Goal: Participate in discussion: Engage in conversation with other users on a specific topic

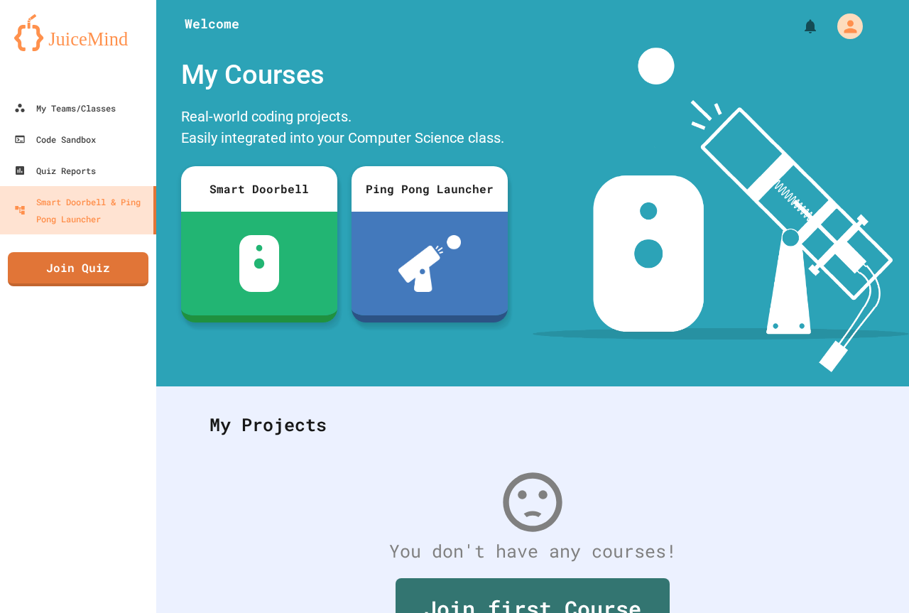
click at [420, 23] on div at bounding box center [532, 21] width 752 height 43
click at [126, 270] on link "Join Quiz" at bounding box center [78, 267] width 138 height 35
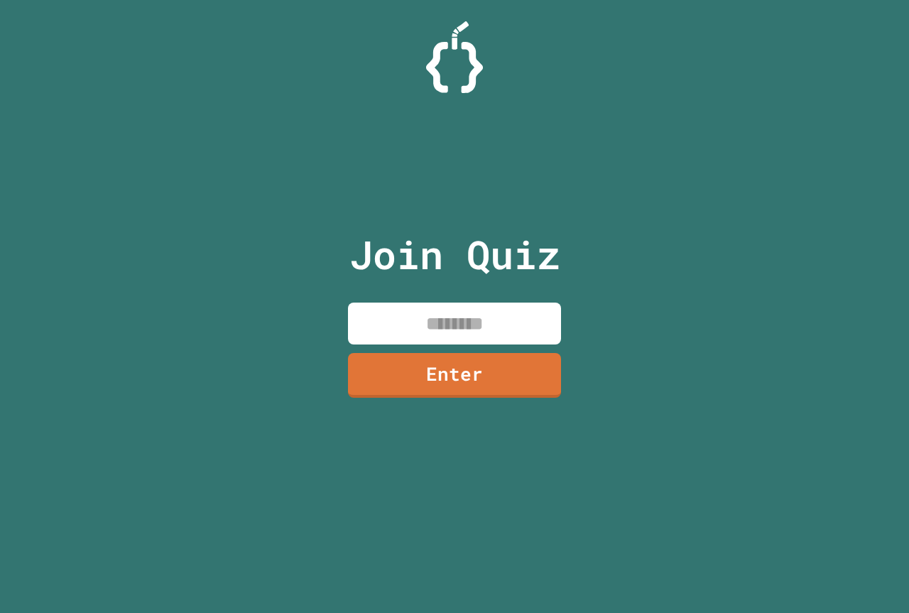
click at [515, 315] on input at bounding box center [454, 323] width 213 height 42
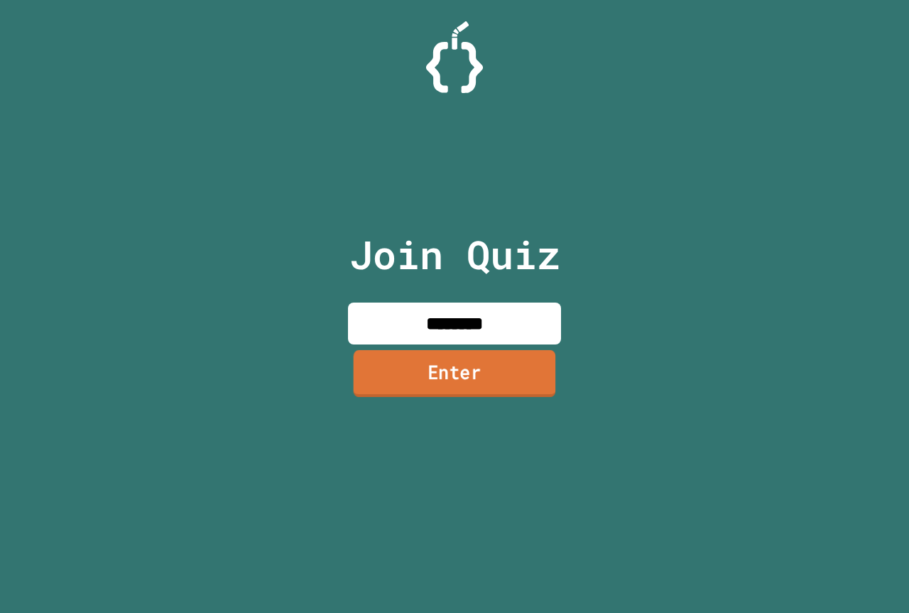
type input "********"
click at [474, 365] on link "Enter" at bounding box center [455, 373] width 202 height 47
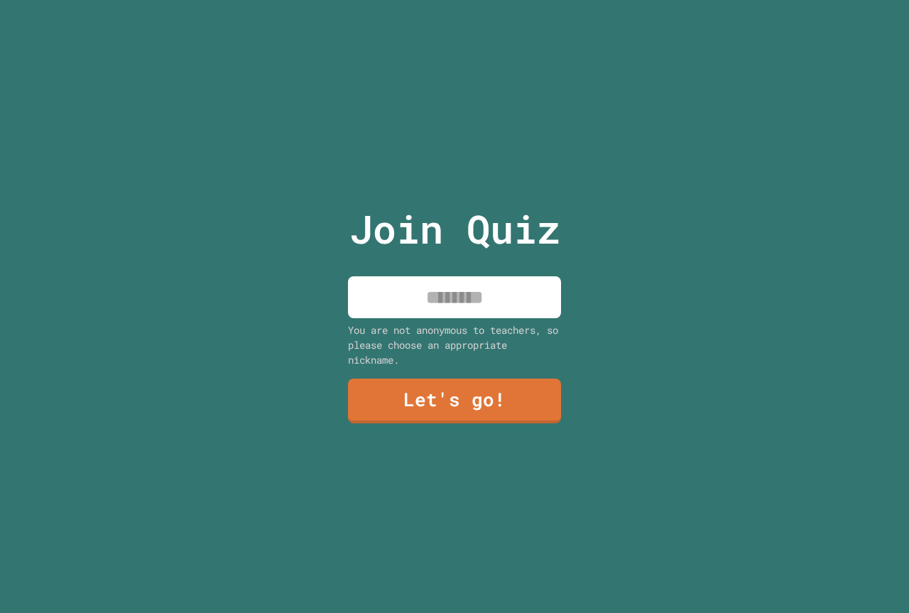
click at [462, 295] on input at bounding box center [454, 297] width 213 height 42
type input "******"
click at [475, 381] on link "Let's go!" at bounding box center [454, 399] width 217 height 47
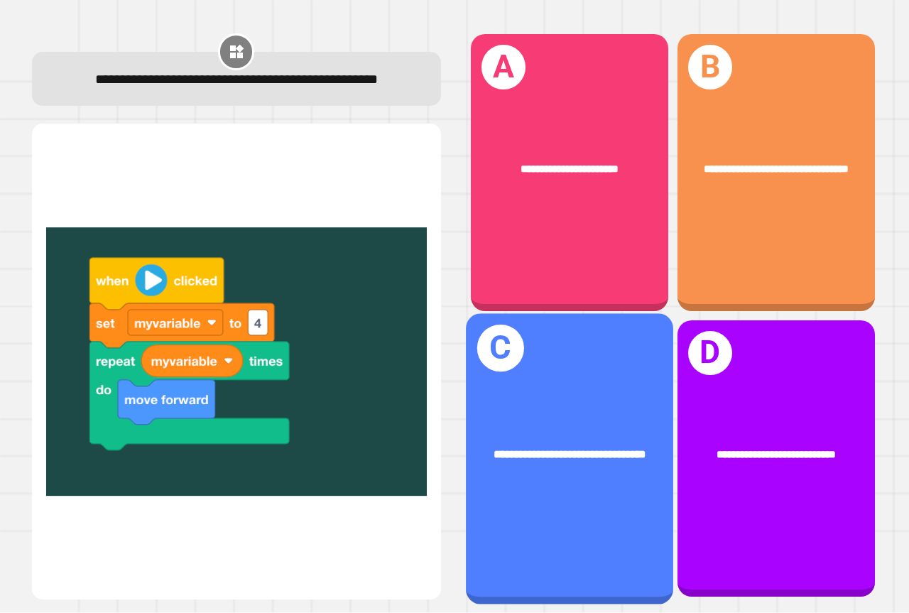
click at [573, 392] on div "**********" at bounding box center [569, 458] width 207 height 290
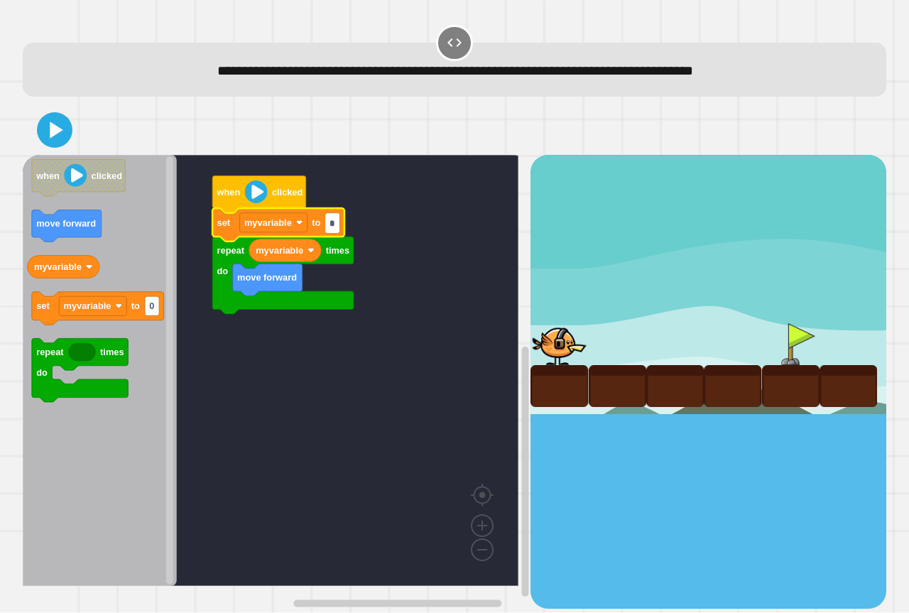
type input "*"
click at [43, 106] on div at bounding box center [454, 130] width 863 height 50
click at [48, 128] on icon at bounding box center [55, 130] width 34 height 34
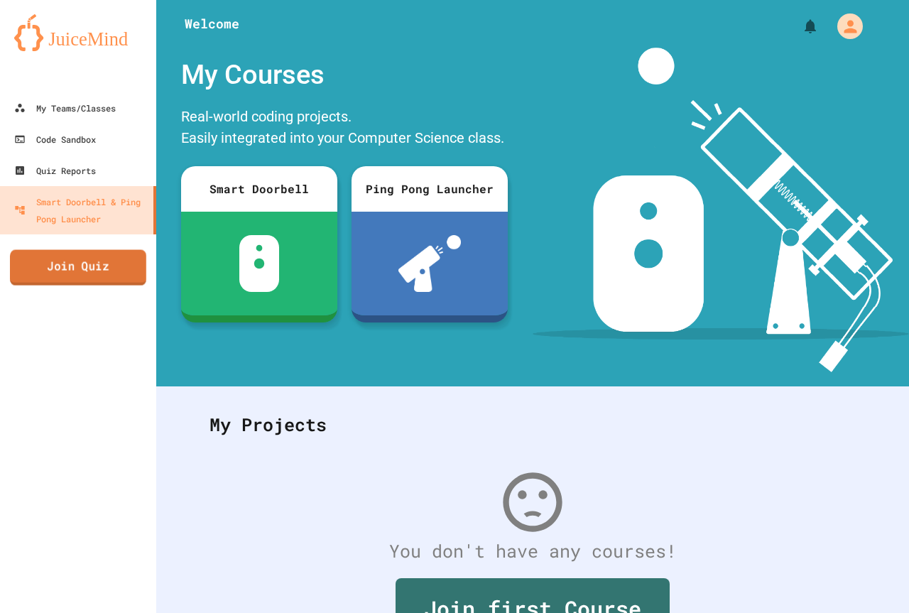
click at [138, 264] on link "Join Quiz" at bounding box center [78, 267] width 136 height 35
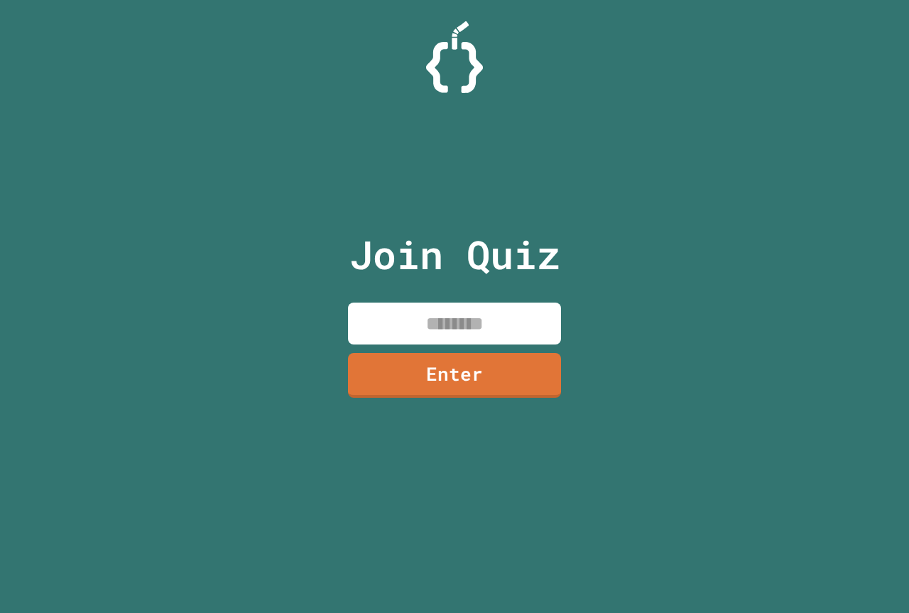
click at [512, 338] on input at bounding box center [454, 323] width 213 height 42
type input "*"
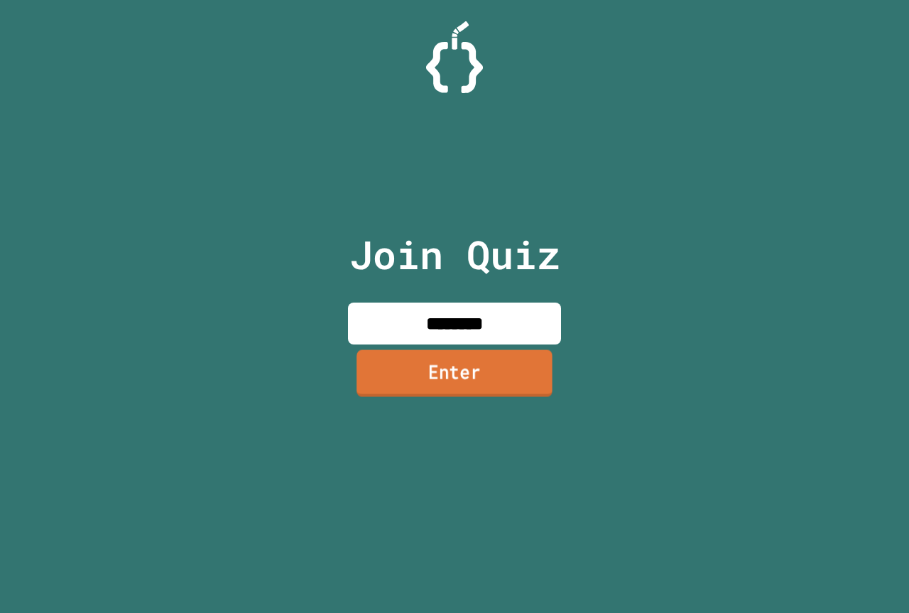
type input "********"
click at [514, 368] on link "Enter" at bounding box center [455, 373] width 212 height 47
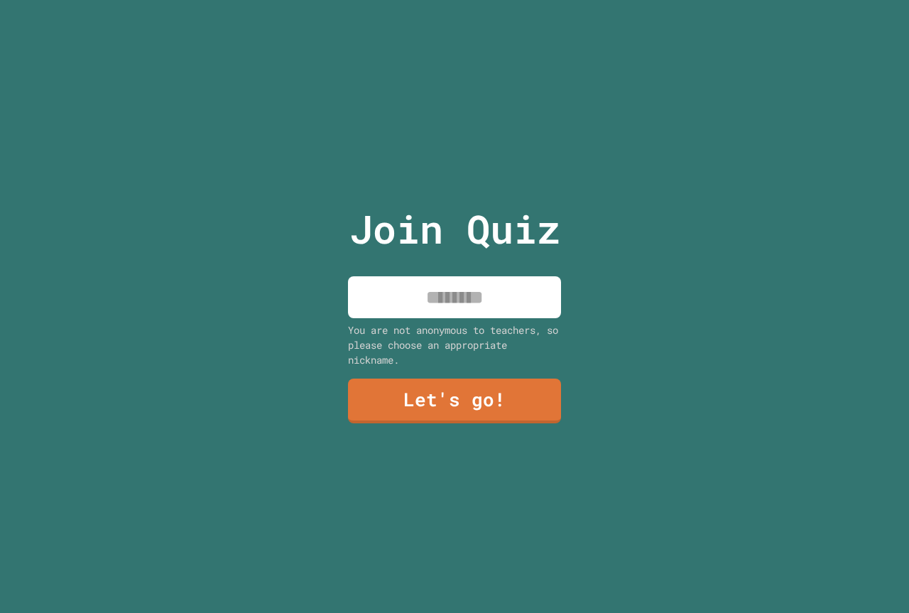
click at [510, 312] on input at bounding box center [454, 297] width 213 height 42
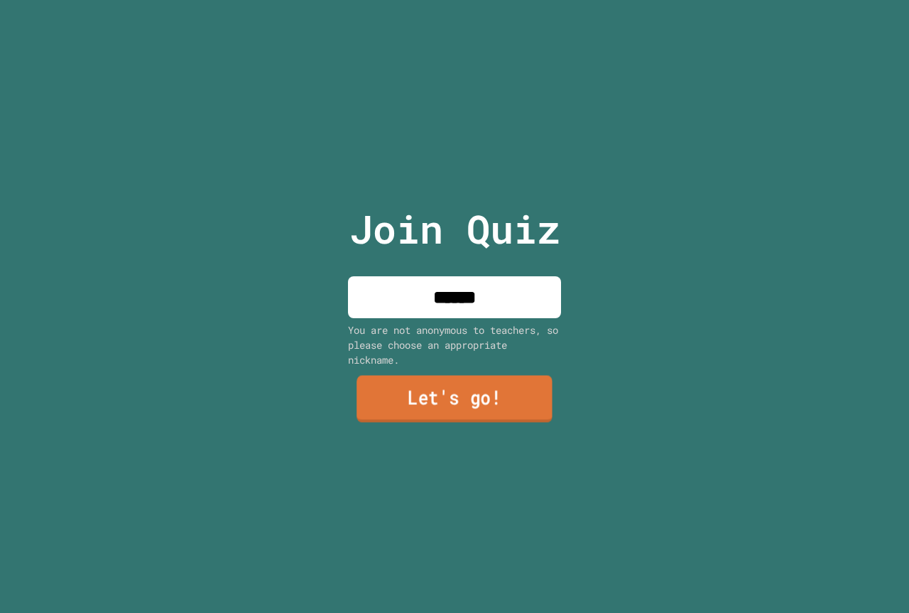
type input "******"
click at [464, 403] on link "Let's go!" at bounding box center [454, 399] width 196 height 47
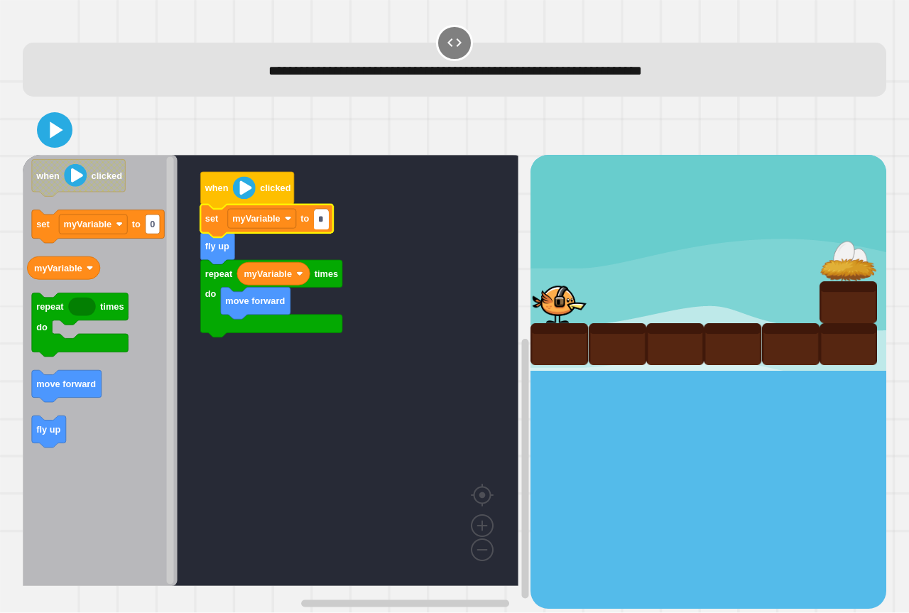
type input "*"
click at [36, 123] on div at bounding box center [454, 130] width 863 height 50
click at [48, 131] on icon at bounding box center [55, 130] width 34 height 34
click at [320, 213] on input "*" at bounding box center [321, 219] width 14 height 19
click at [326, 216] on input "*" at bounding box center [321, 219] width 14 height 19
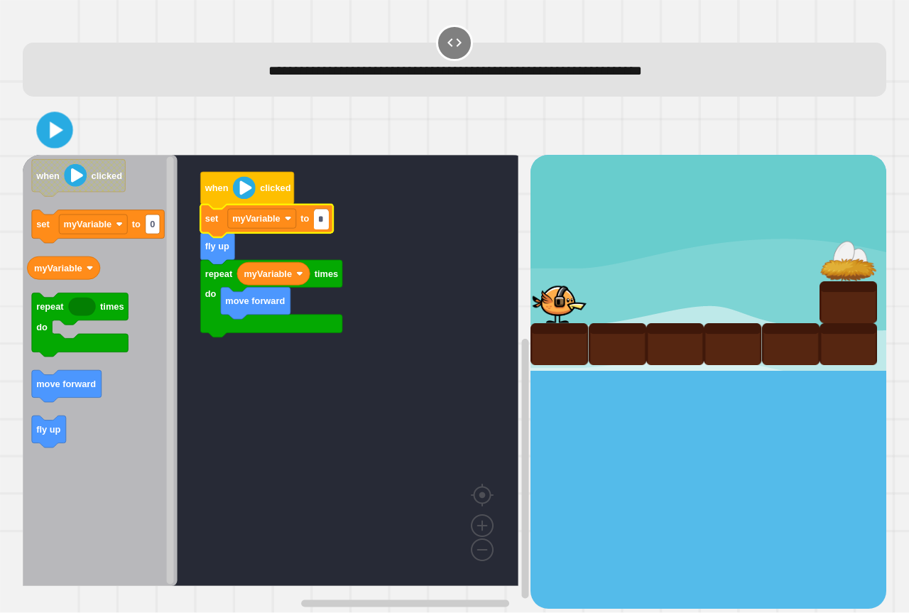
type input "*"
drag, startPoint x: 31, startPoint y: 121, endPoint x: 70, endPoint y: 139, distance: 43.2
click at [54, 131] on div at bounding box center [454, 130] width 863 height 50
click at [70, 139] on icon at bounding box center [55, 130] width 34 height 34
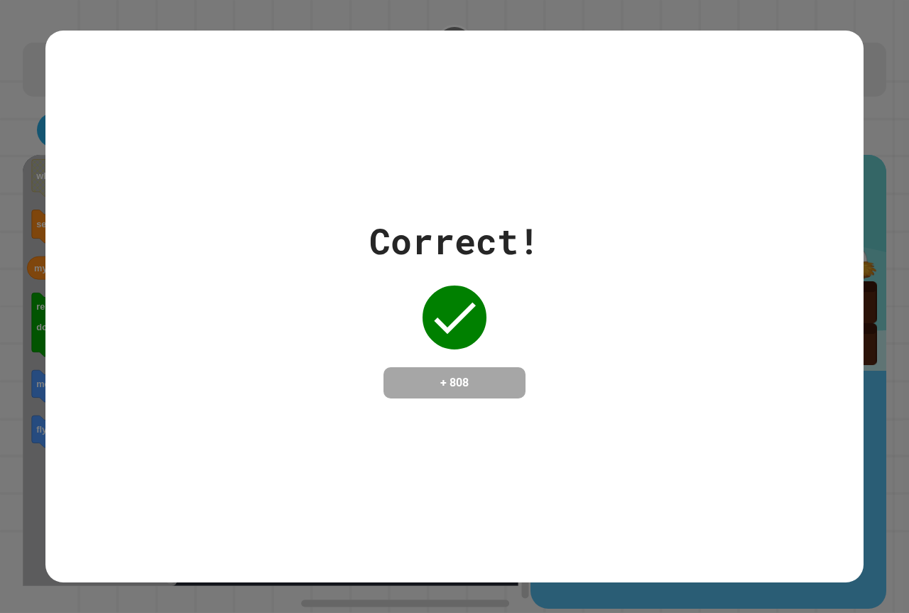
click at [544, 339] on div "Correct! + 808" at bounding box center [454, 306] width 818 height 184
drag, startPoint x: 417, startPoint y: 372, endPoint x: 639, endPoint y: 373, distance: 222.2
click at [637, 382] on div "Correct! + 808" at bounding box center [454, 306] width 818 height 184
click at [641, 371] on div "Correct! + 808" at bounding box center [454, 306] width 818 height 184
click at [389, 349] on div "Correct! + 808" at bounding box center [454, 306] width 170 height 184
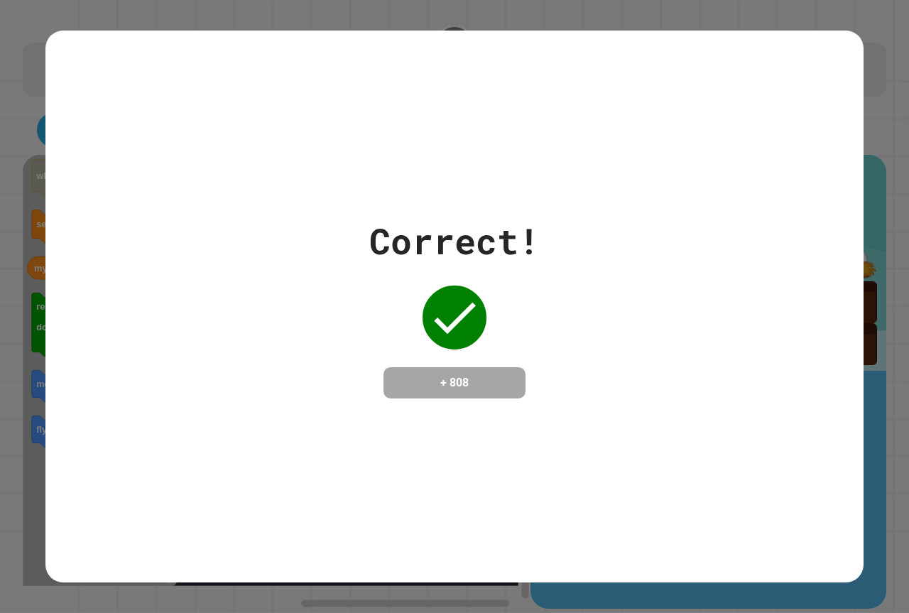
click at [394, 351] on div "Correct! + 808" at bounding box center [454, 306] width 170 height 184
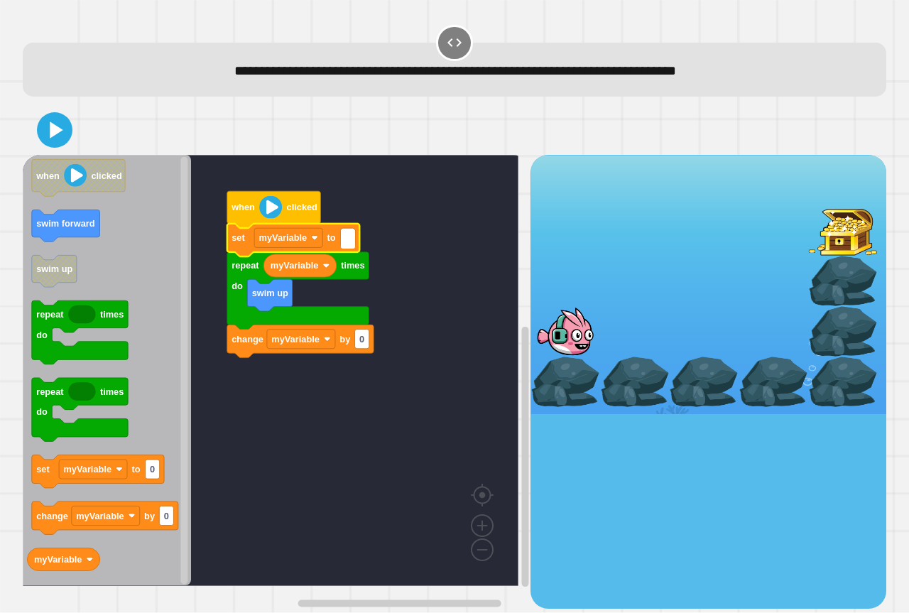
type input "*"
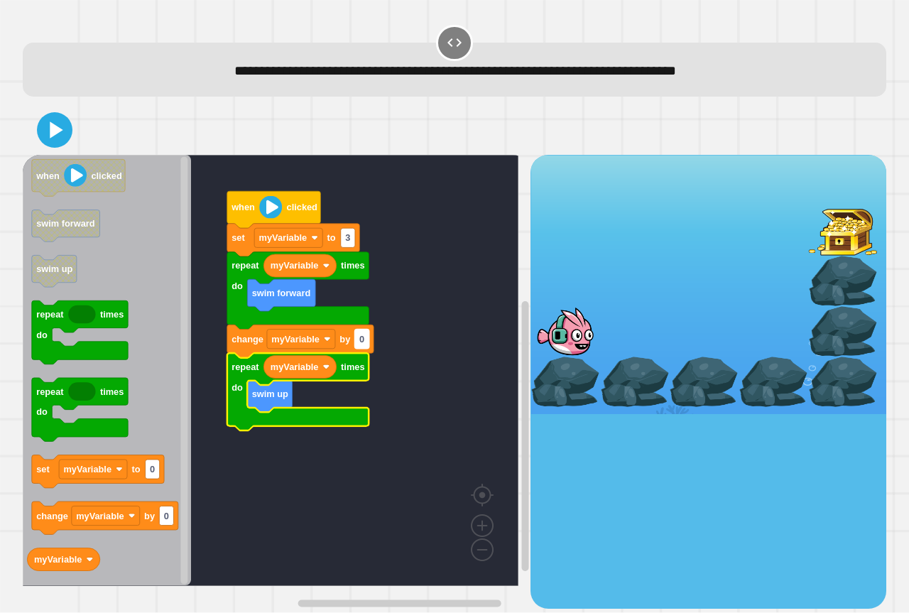
click at [360, 341] on text "0" at bounding box center [361, 339] width 5 height 11
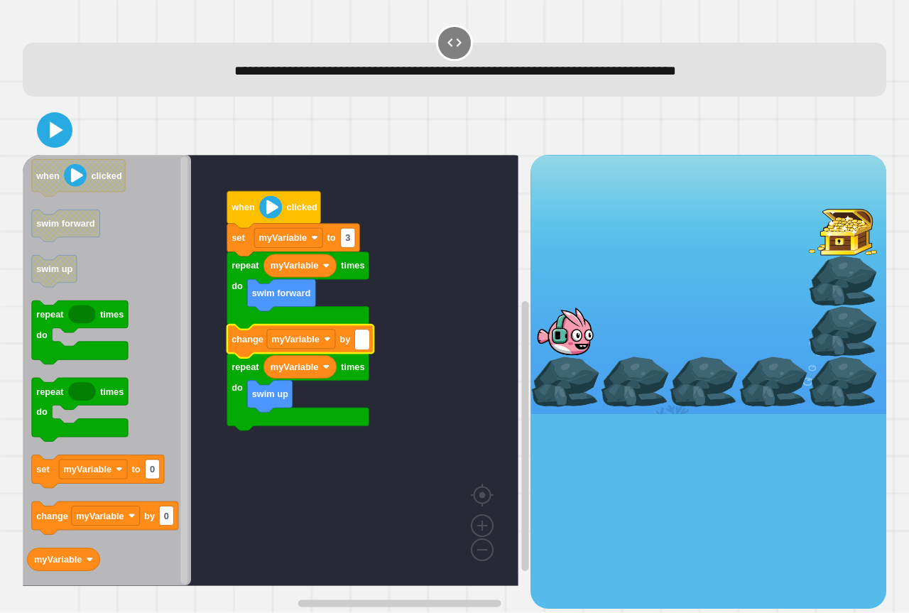
type input "*"
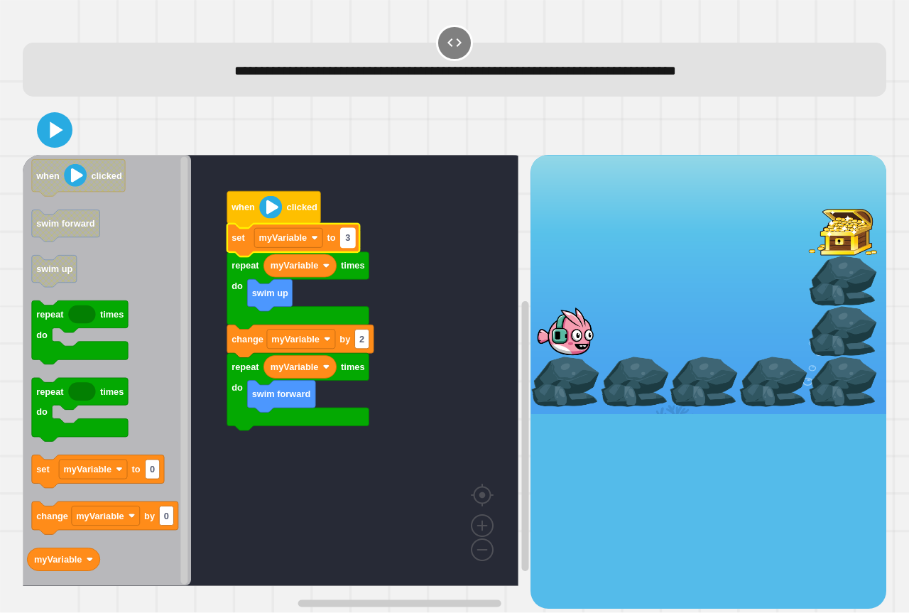
click at [351, 241] on rect "Blockly Workspace" at bounding box center [348, 238] width 14 height 19
type input "*"
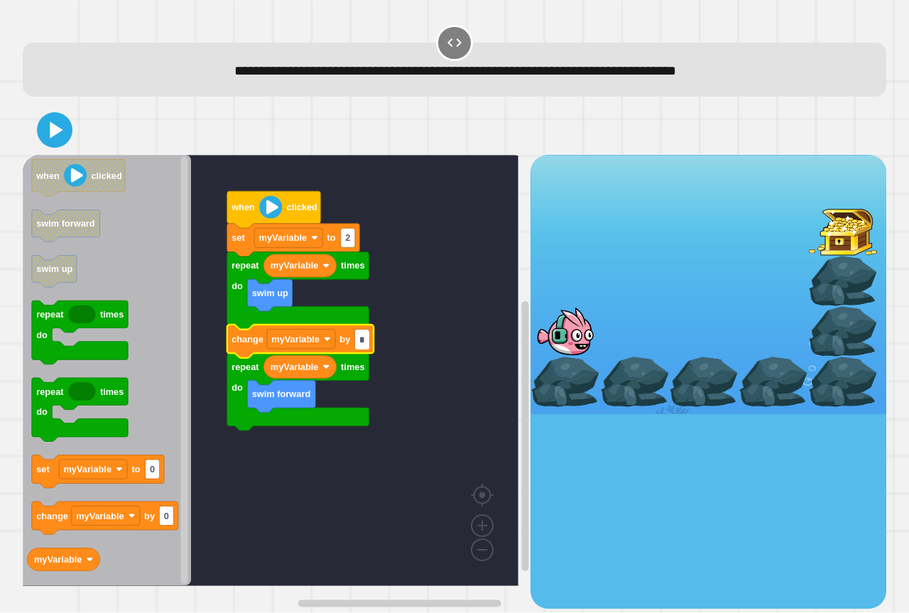
type input "*"
click at [47, 130] on icon at bounding box center [55, 130] width 34 height 34
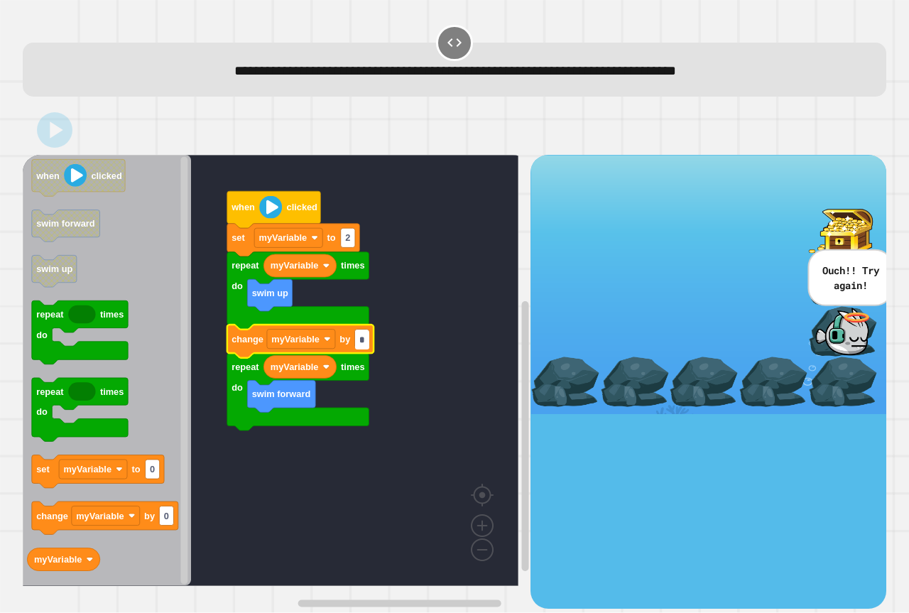
click at [361, 347] on input "*" at bounding box center [362, 339] width 14 height 19
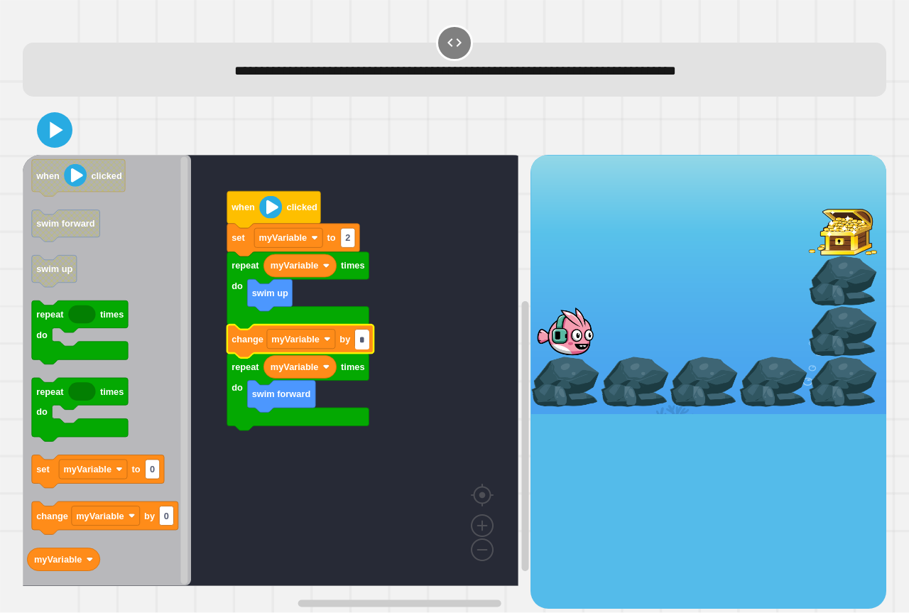
click at [358, 340] on input "*" at bounding box center [362, 339] width 14 height 19
type input "*"
click at [46, 128] on icon at bounding box center [55, 130] width 34 height 34
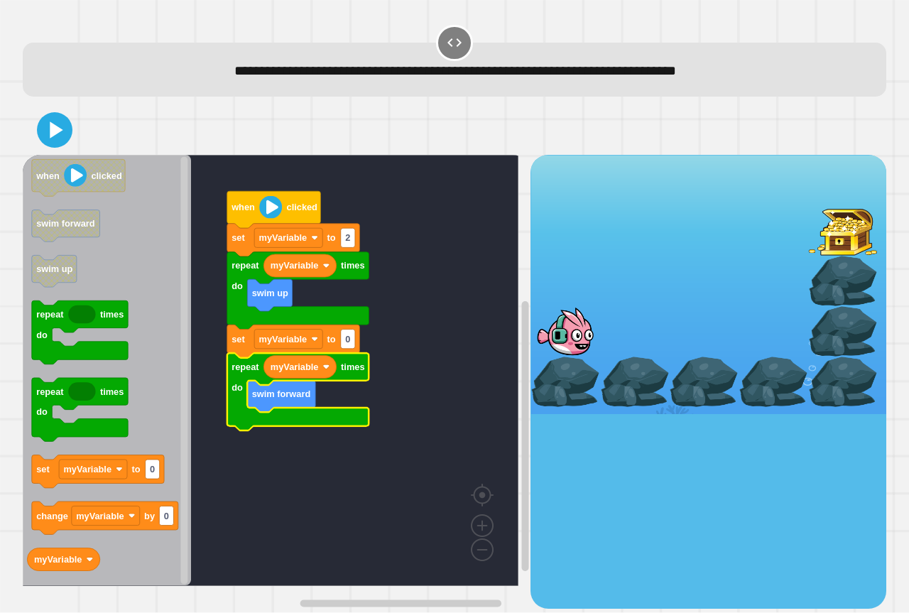
click at [356, 347] on icon "Blockly Workspace" at bounding box center [293, 341] width 133 height 33
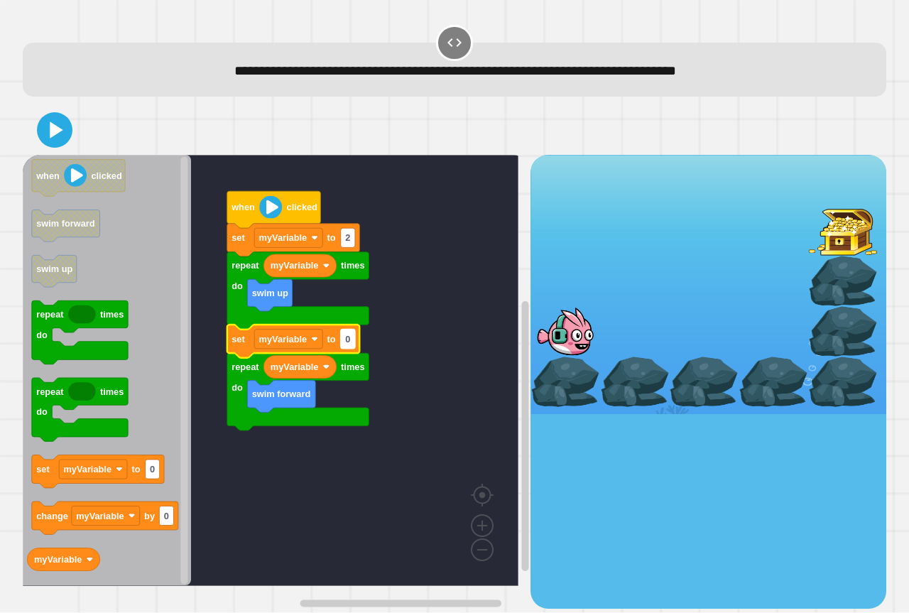
click at [346, 347] on rect "Blockly Workspace" at bounding box center [348, 338] width 14 height 19
type input "*"
click at [63, 155] on icon "when clicked swim forward swim up repeat times do repeat times do set myVariabl…" at bounding box center [107, 370] width 168 height 431
click at [50, 134] on icon at bounding box center [57, 130] width 16 height 20
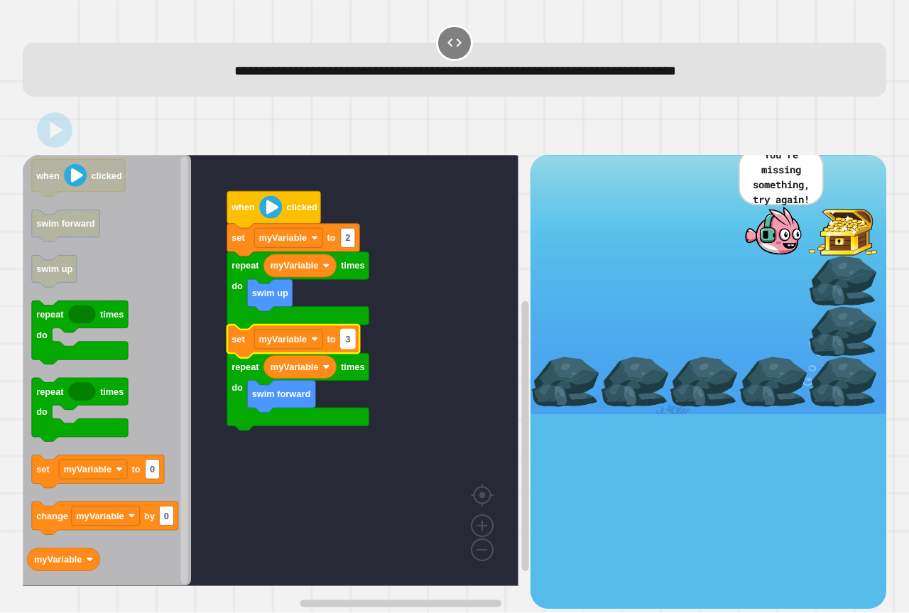
click at [349, 341] on text "3" at bounding box center [347, 339] width 5 height 11
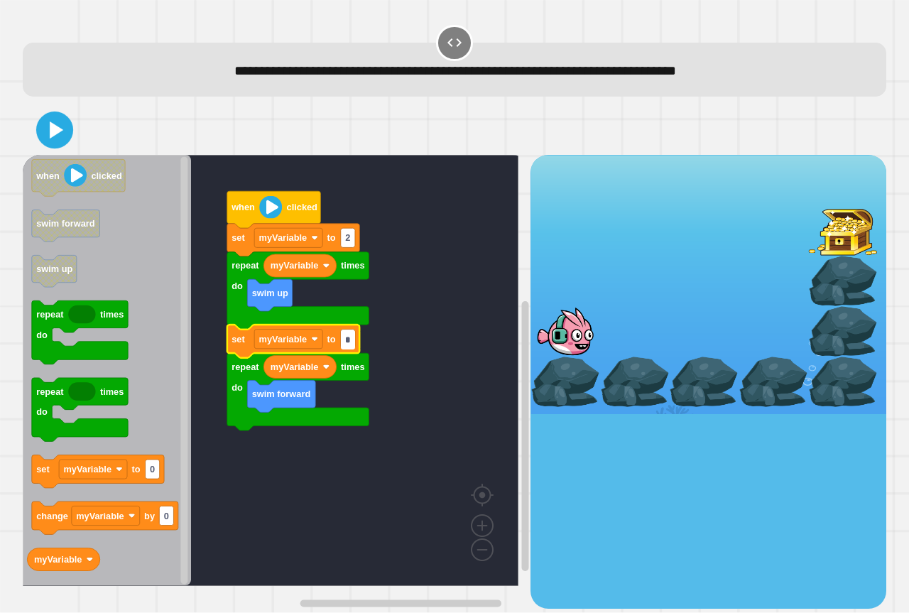
type input "*"
drag, startPoint x: 43, startPoint y: 124, endPoint x: 48, endPoint y: 129, distance: 7.5
click at [48, 129] on icon at bounding box center [55, 131] width 30 height 30
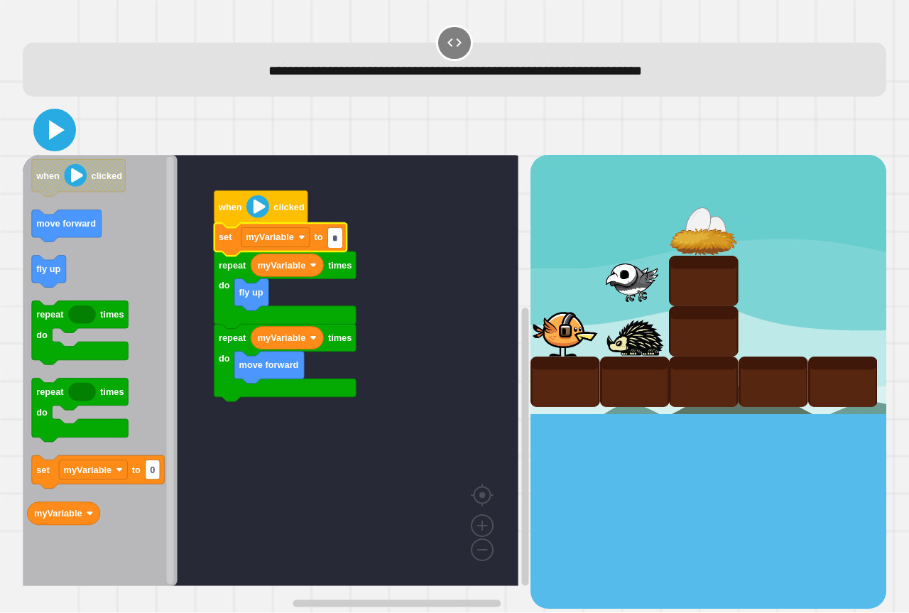
type input "*"
click at [67, 125] on icon at bounding box center [55, 130] width 34 height 34
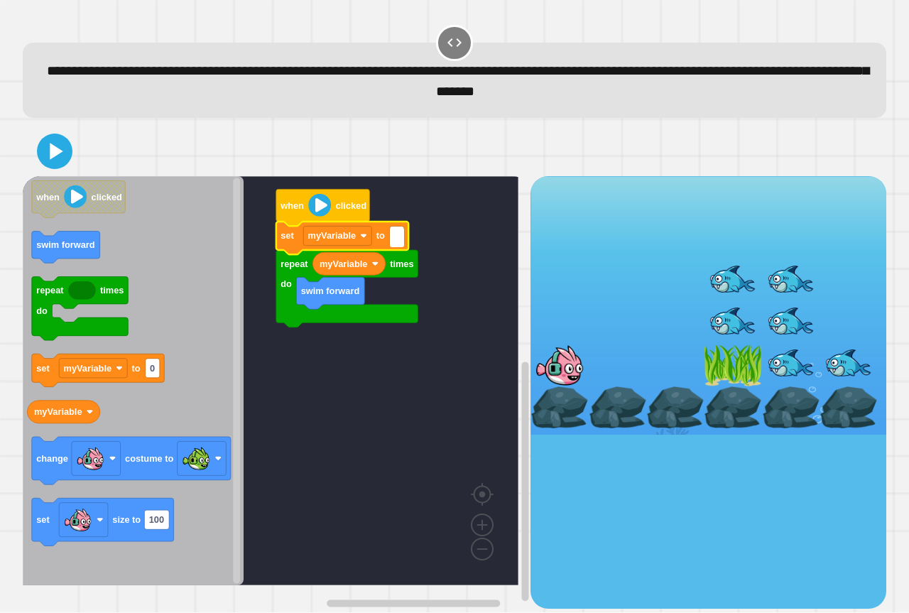
type input "*"
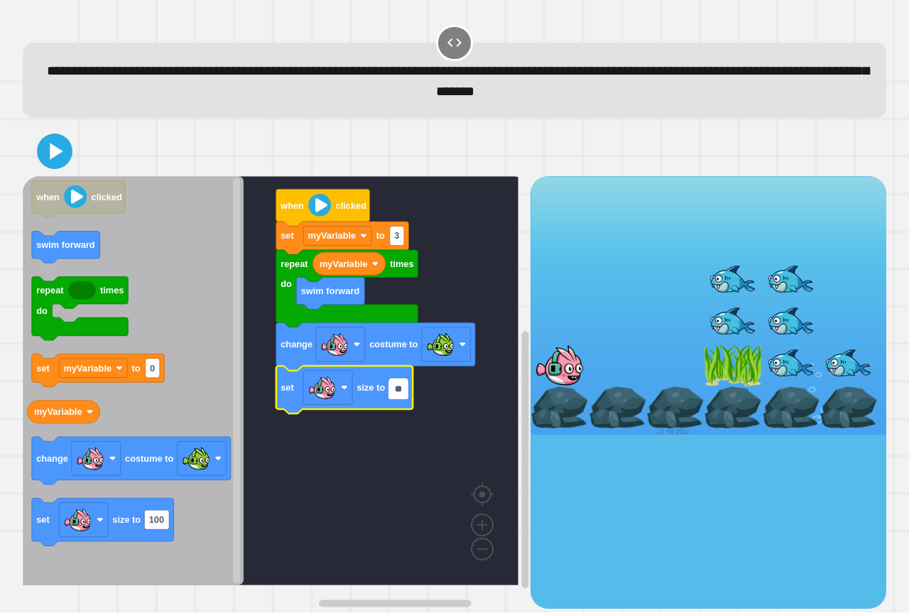
type input "**"
click at [58, 145] on icon at bounding box center [55, 151] width 34 height 34
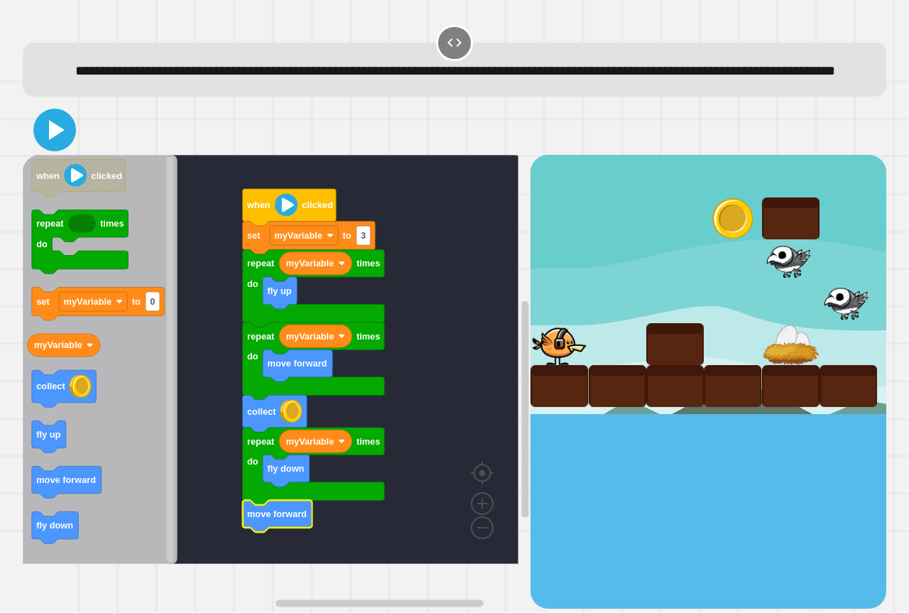
click at [43, 141] on icon at bounding box center [55, 130] width 34 height 34
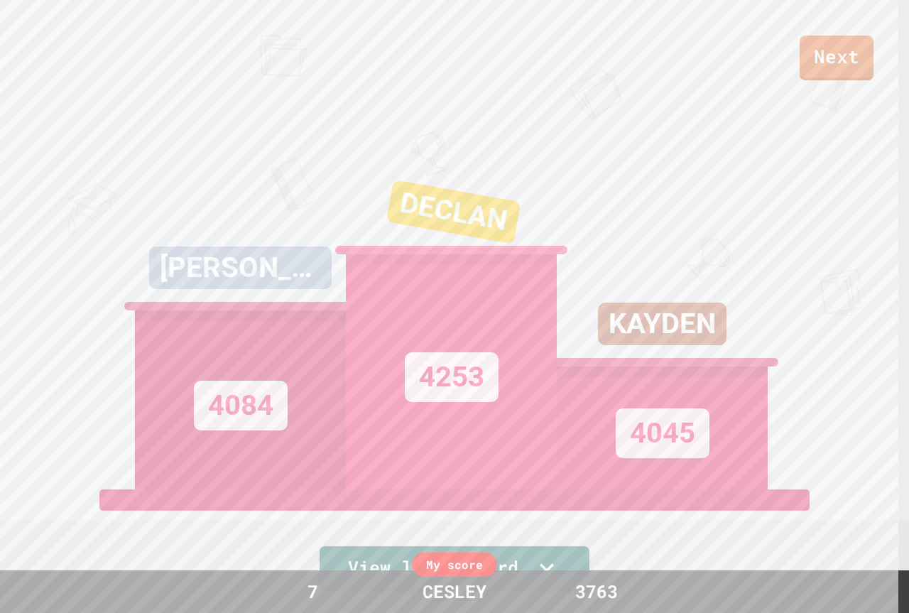
click at [875, 64] on div "Next" at bounding box center [454, 40] width 909 height 80
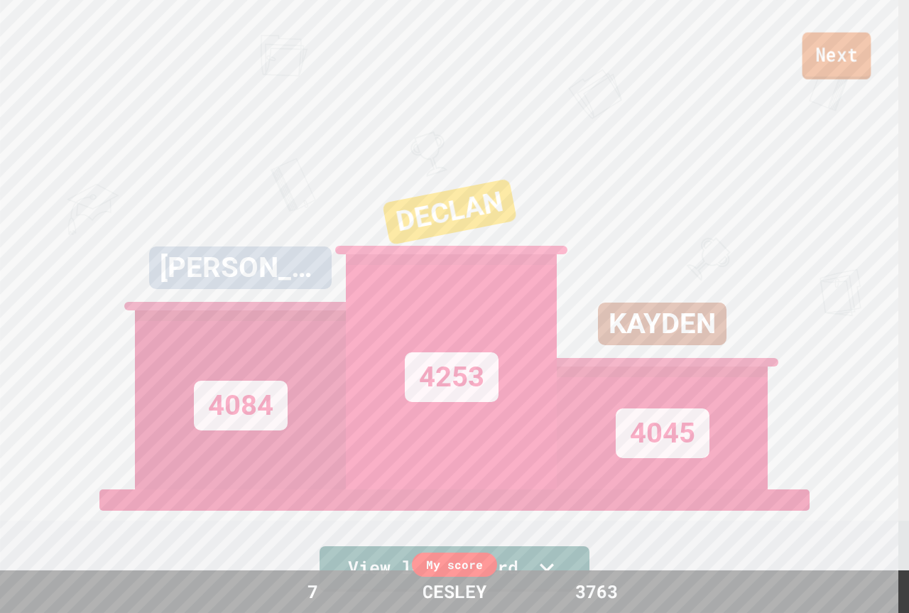
click at [863, 68] on link "Next" at bounding box center [836, 56] width 69 height 47
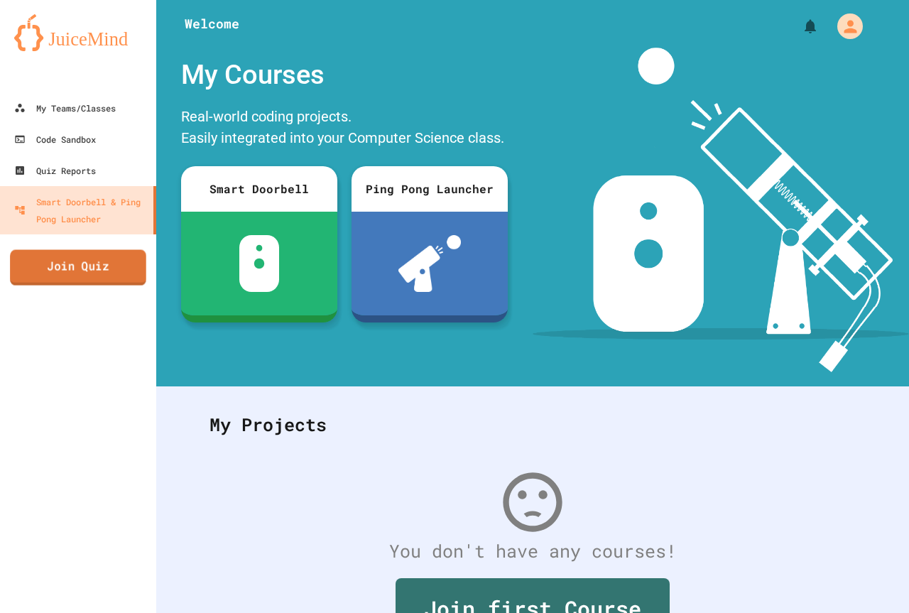
click at [65, 274] on link "Join Quiz" at bounding box center [78, 267] width 136 height 35
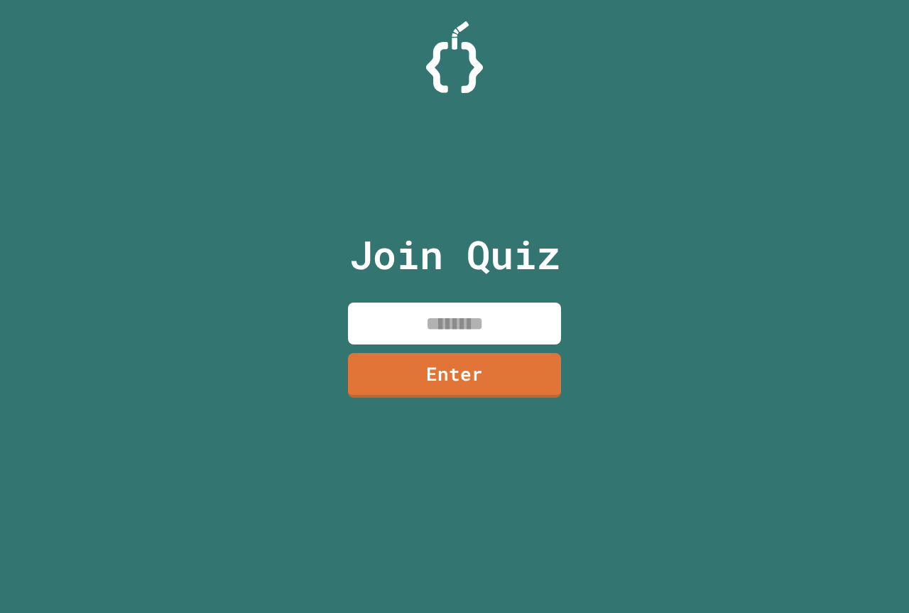
click at [489, 327] on input at bounding box center [454, 323] width 213 height 42
type input "********"
click at [466, 382] on link "Enter" at bounding box center [454, 373] width 211 height 47
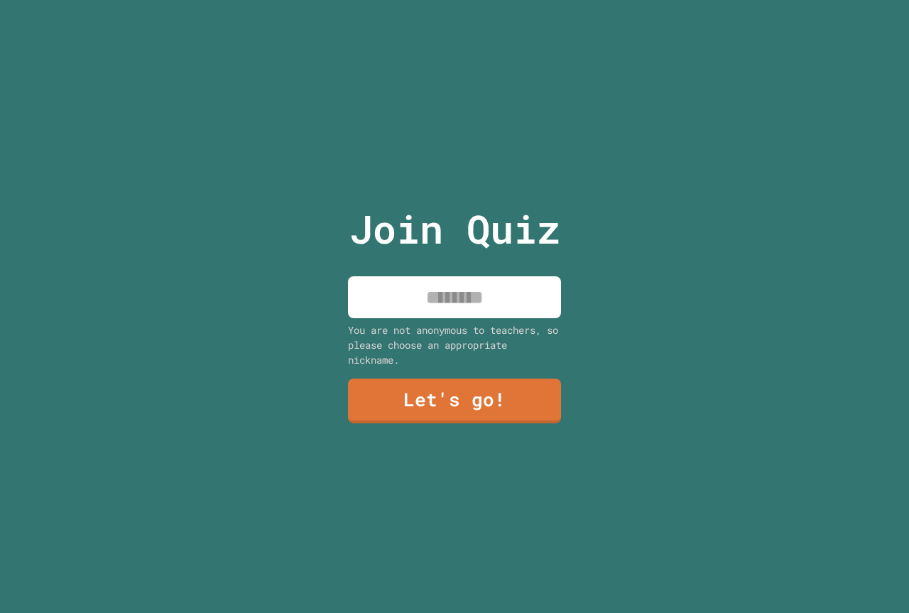
click at [456, 298] on input at bounding box center [454, 297] width 213 height 42
type input "******"
click at [525, 377] on link "Let's go!" at bounding box center [454, 399] width 209 height 47
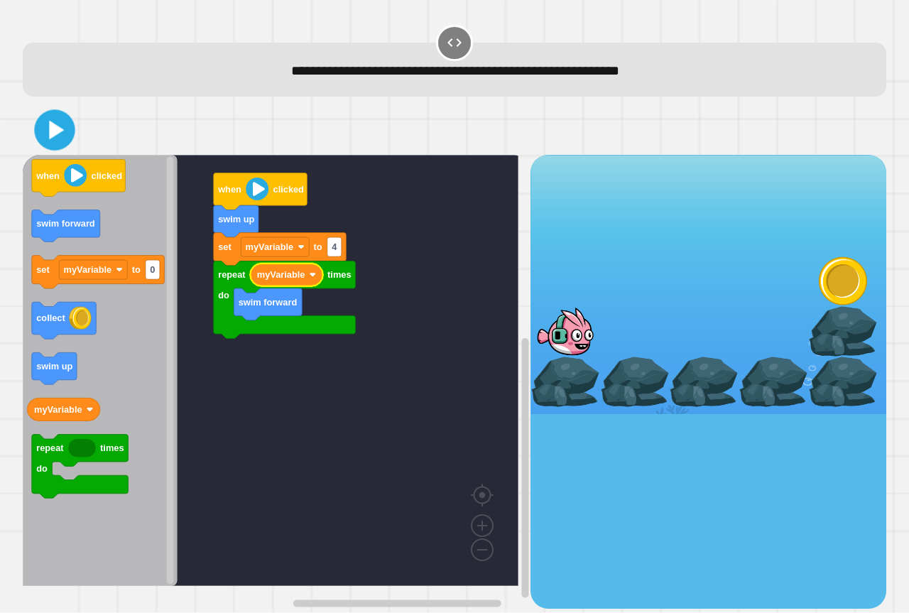
click at [45, 128] on icon at bounding box center [54, 130] width 33 height 33
click at [57, 148] on button at bounding box center [54, 130] width 43 height 43
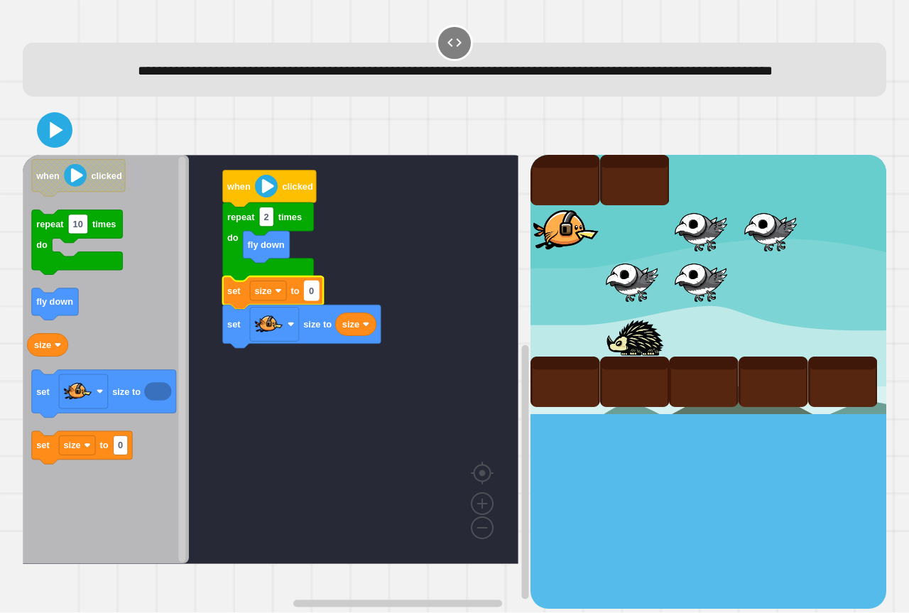
click at [312, 296] on text "0" at bounding box center [311, 290] width 5 height 11
type input "***"
click at [65, 147] on icon at bounding box center [55, 130] width 34 height 34
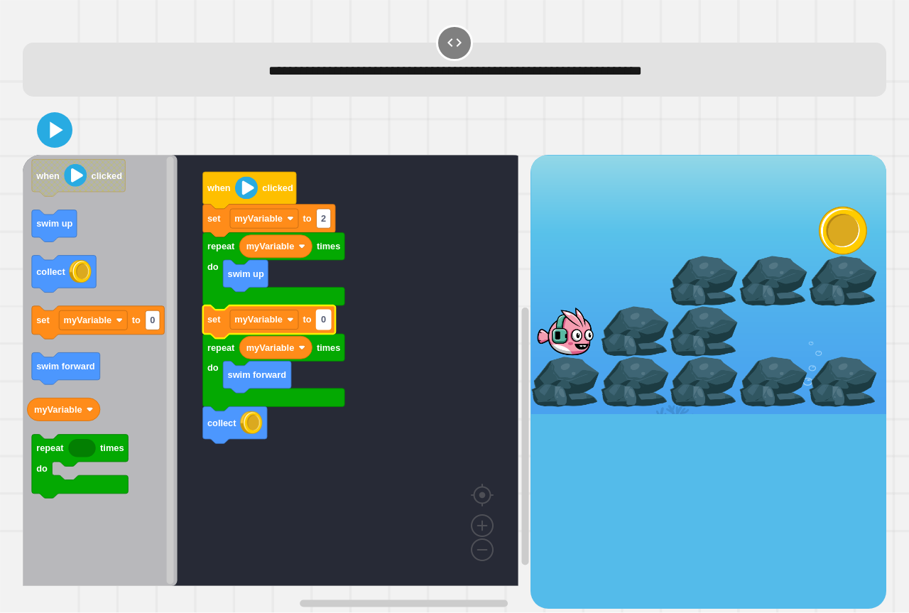
click at [322, 322] on text "0" at bounding box center [323, 319] width 5 height 11
type input "*"
click at [67, 133] on icon at bounding box center [55, 130] width 32 height 32
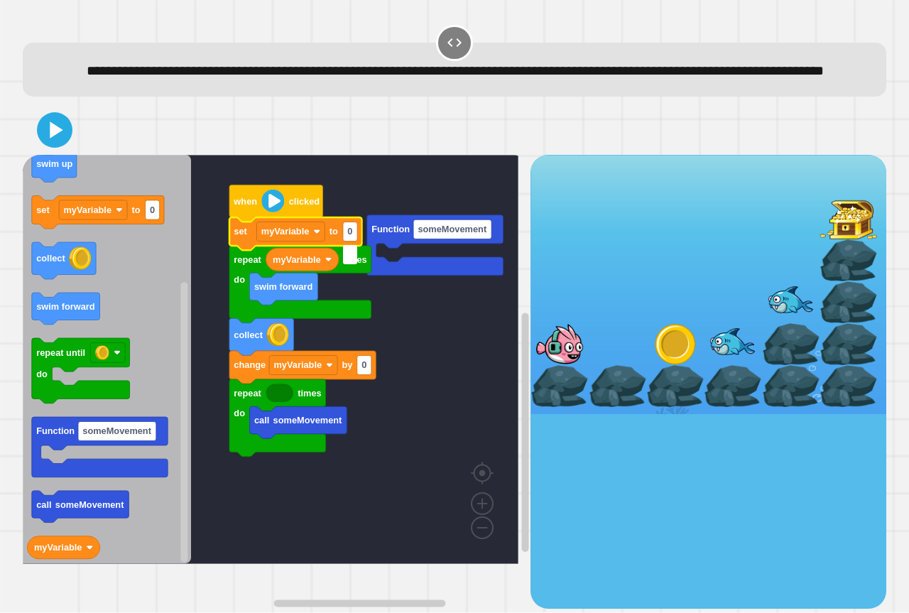
type input "*"
click at [395, 347] on rect "Blockly Workspace" at bounding box center [271, 359] width 496 height 409
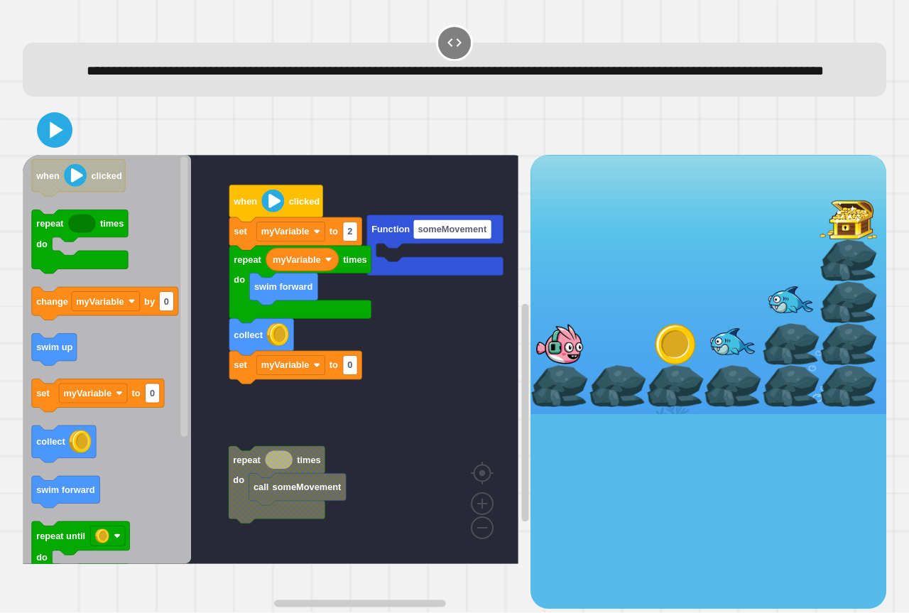
click at [174, 368] on icon "when clicked repeat times do change myVariable by 0 swim up set myVariable to 0…" at bounding box center [107, 359] width 168 height 409
click at [177, 370] on icon "when clicked repeat times do change myVariable by 0 swim up set myVariable to 0…" at bounding box center [107, 359] width 168 height 409
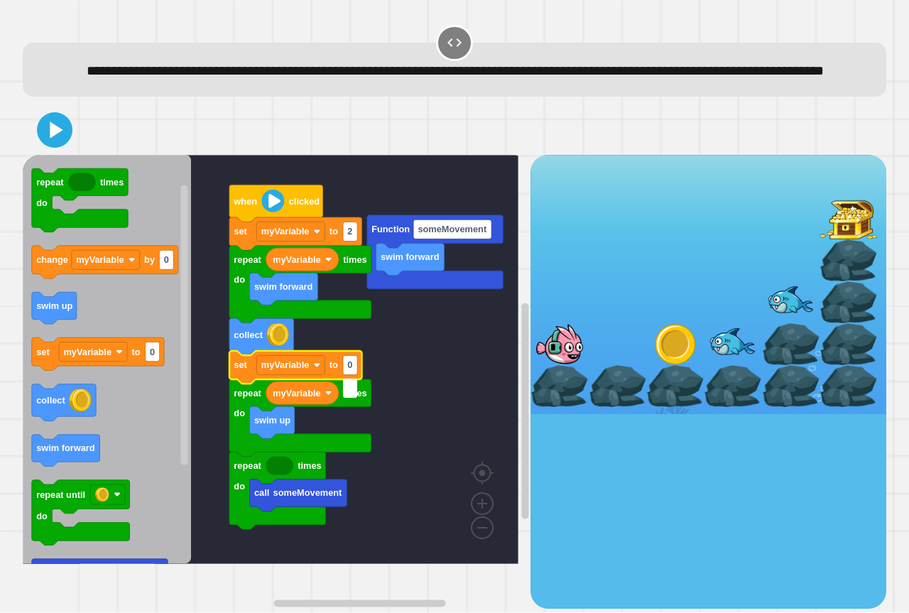
type input "*"
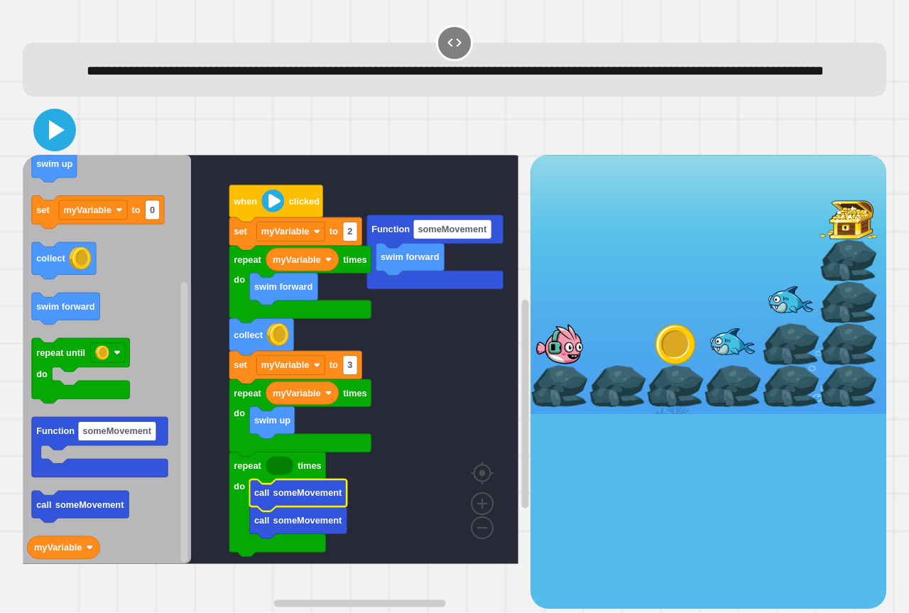
click at [48, 146] on icon at bounding box center [55, 130] width 34 height 34
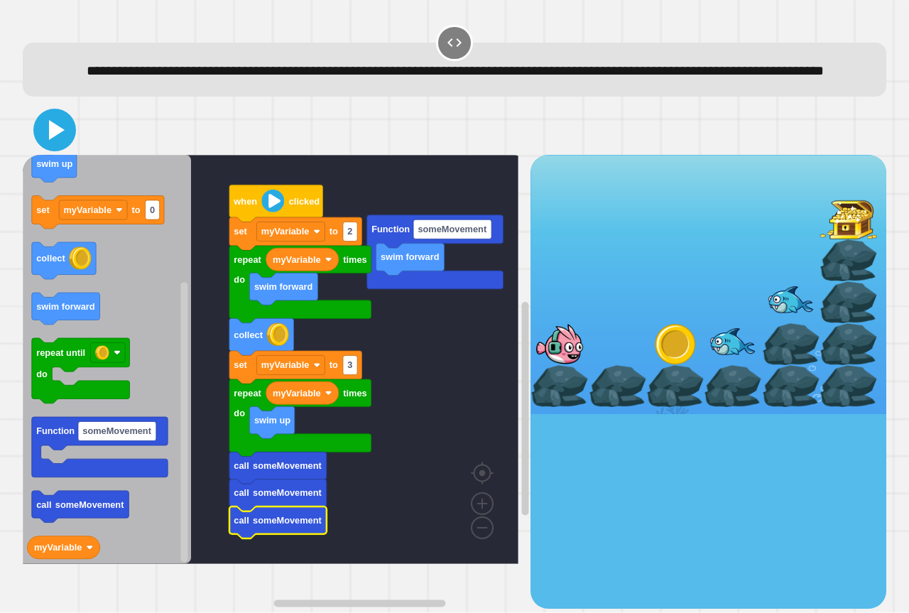
click at [53, 140] on icon at bounding box center [57, 130] width 16 height 20
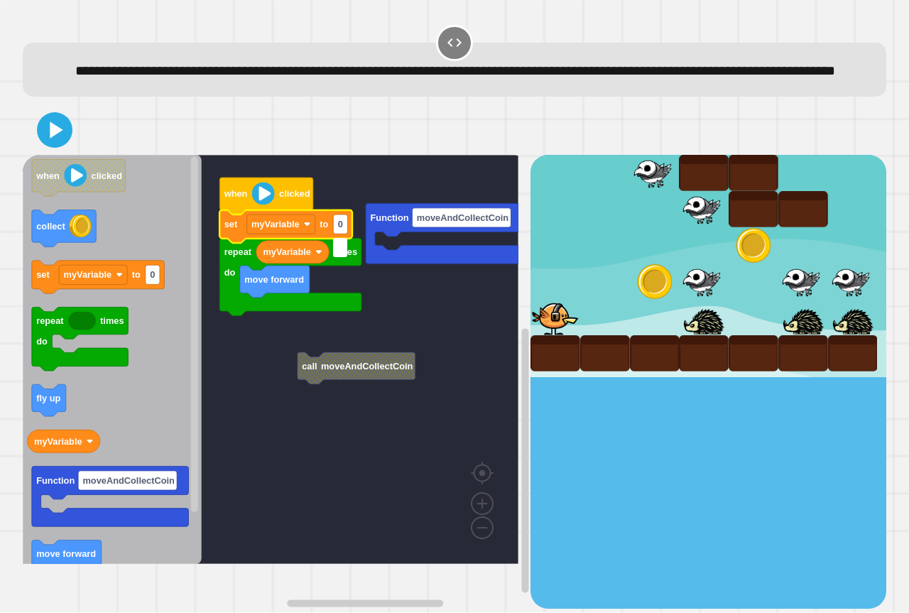
type input "*"
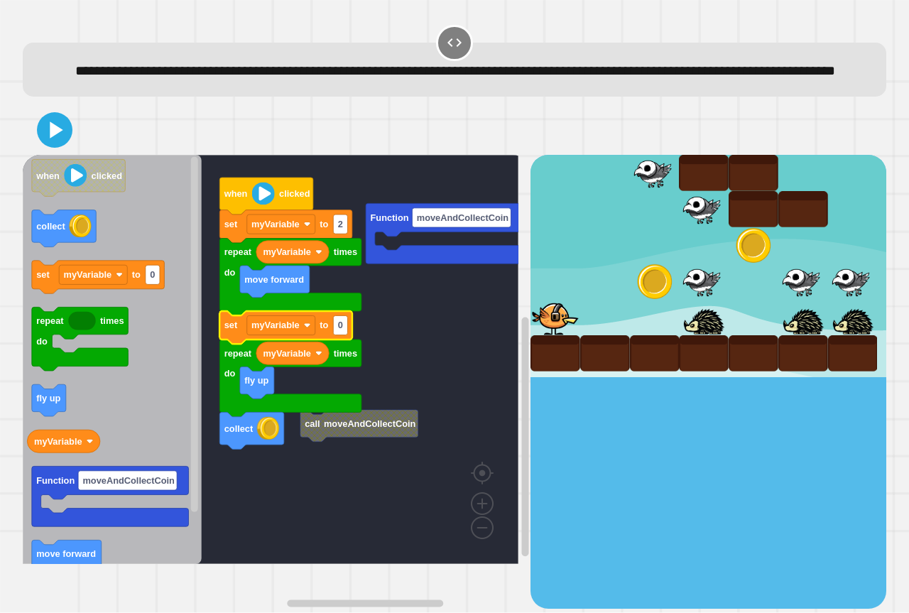
click at [343, 344] on icon "Blockly Workspace" at bounding box center [285, 327] width 133 height 33
click at [341, 331] on text "0" at bounding box center [340, 325] width 5 height 11
type input "*"
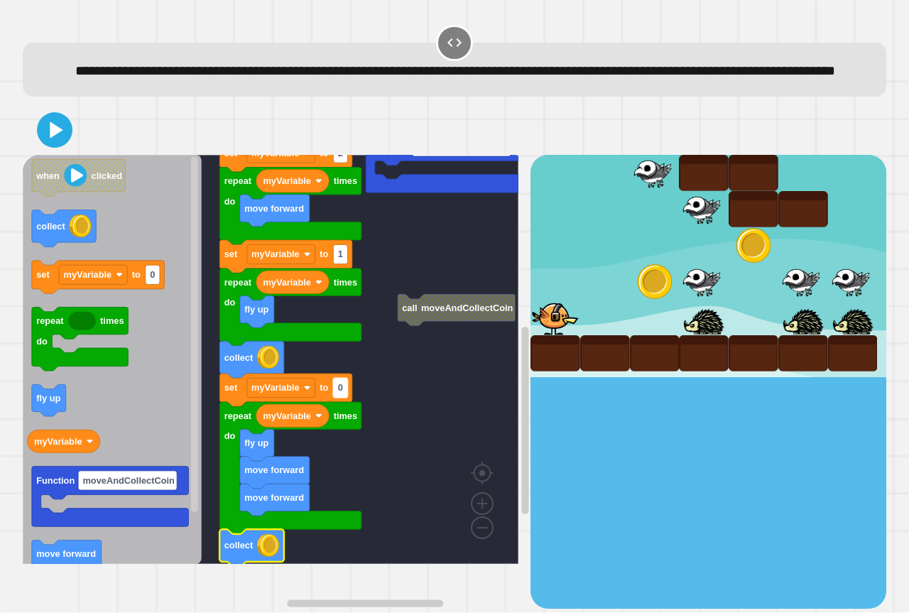
click at [339, 398] on rect "Blockly Workspace" at bounding box center [340, 387] width 14 height 19
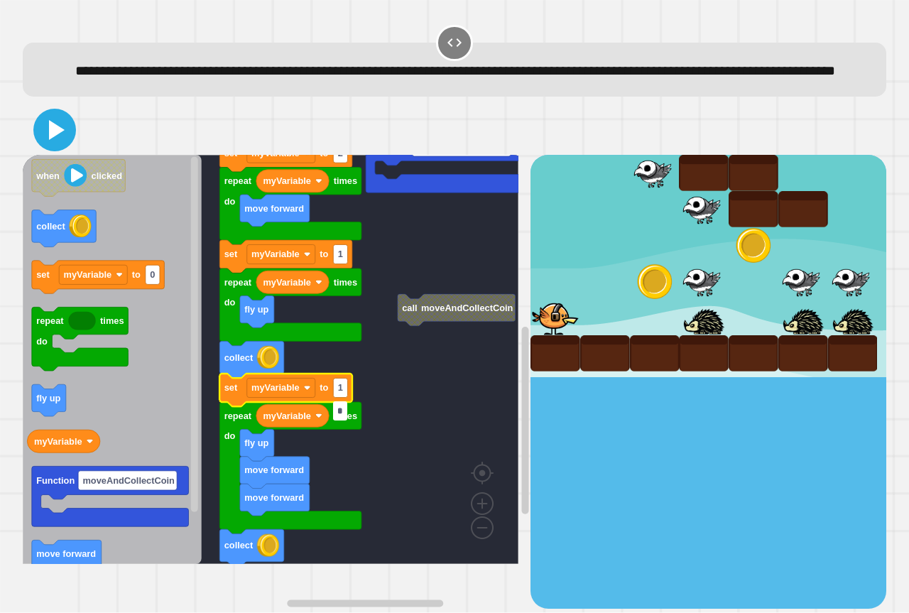
type input "*"
click at [57, 140] on icon at bounding box center [57, 130] width 16 height 20
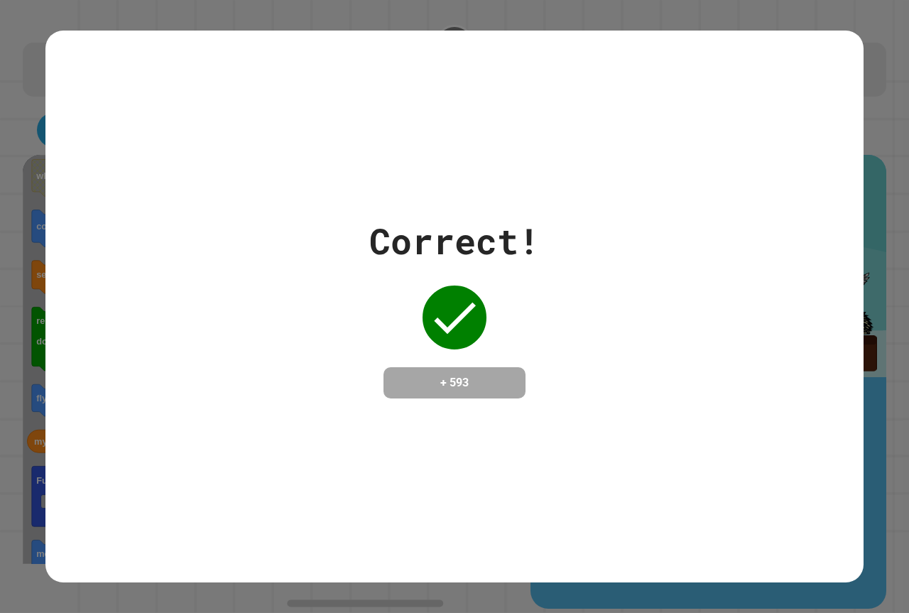
drag, startPoint x: 481, startPoint y: 307, endPoint x: 631, endPoint y: 270, distance: 155.0
click at [890, 305] on div "Correct! + 593" at bounding box center [454, 306] width 909 height 613
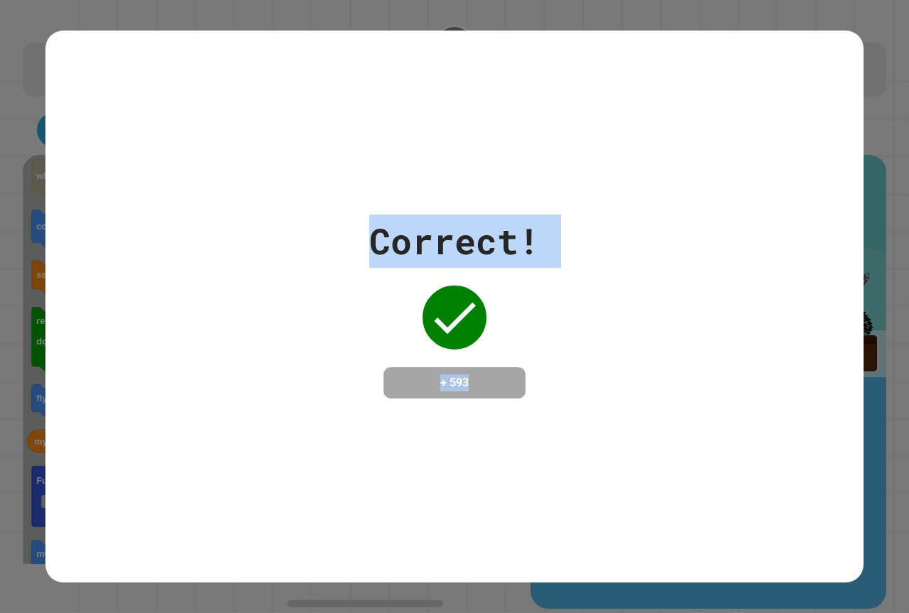
drag, startPoint x: 271, startPoint y: 231, endPoint x: 879, endPoint y: 508, distance: 667.8
click at [838, 515] on div "Correct! + 593" at bounding box center [454, 307] width 818 height 552
click at [730, 264] on div "Correct! + 593" at bounding box center [454, 306] width 818 height 184
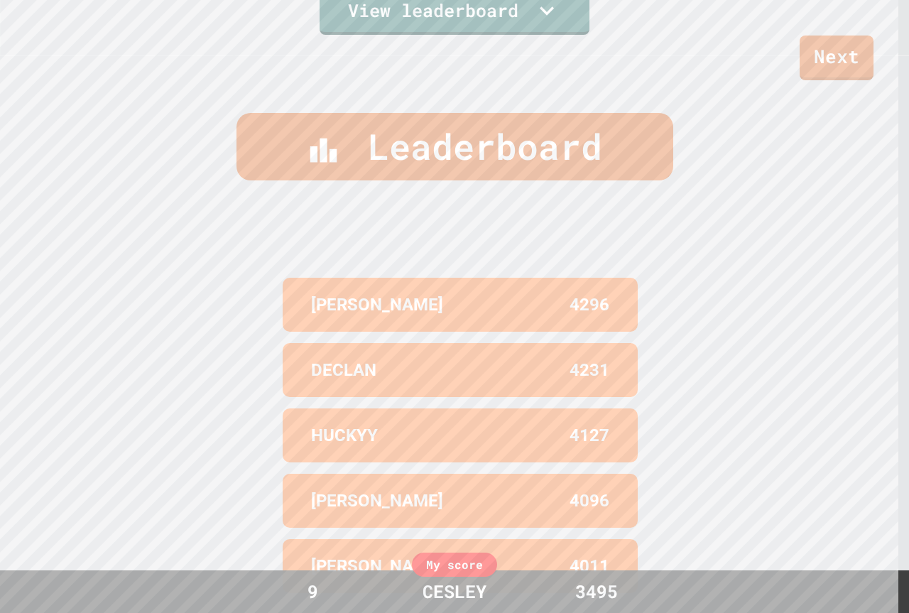
scroll to position [618, 0]
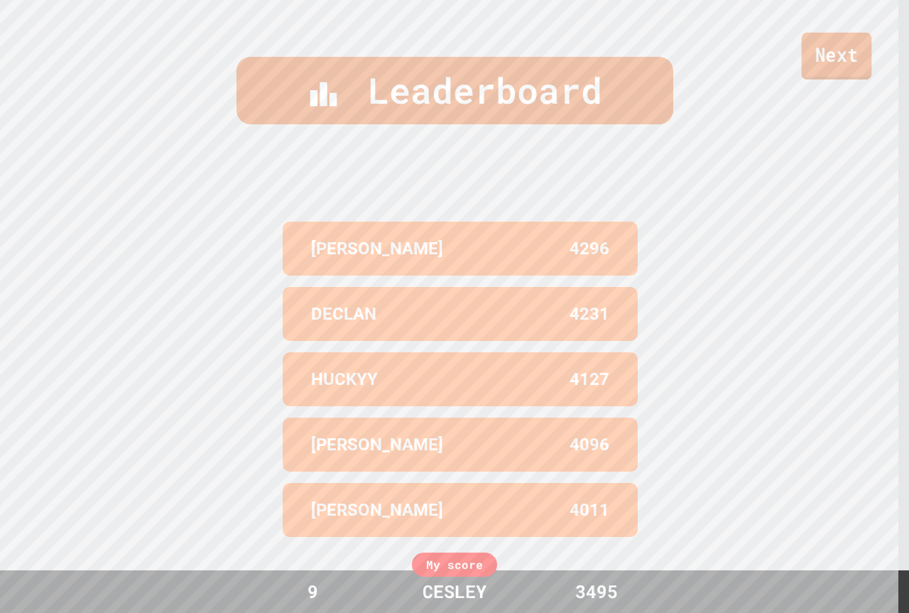
click at [836, 58] on link "Next" at bounding box center [836, 56] width 70 height 47
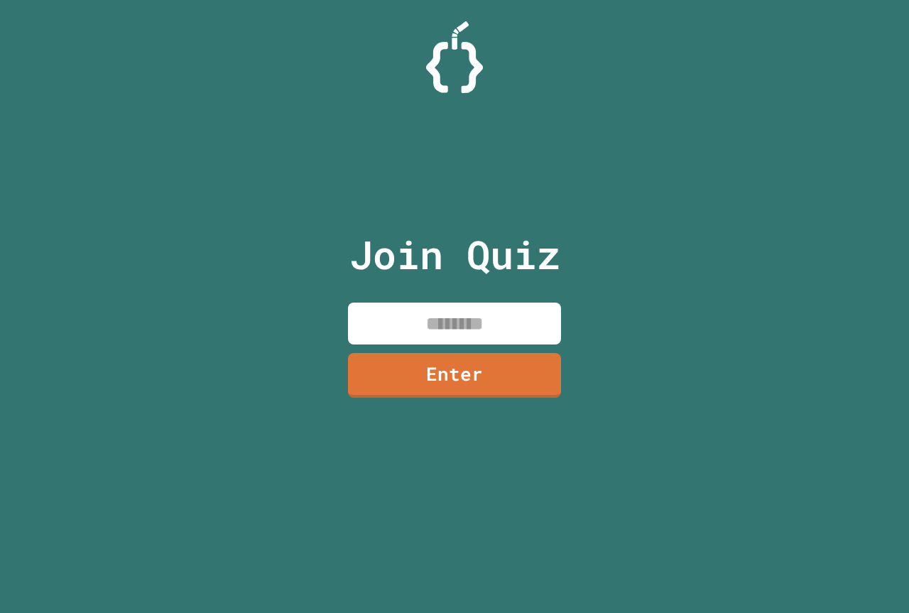
drag, startPoint x: 513, startPoint y: 309, endPoint x: 505, endPoint y: 308, distance: 7.1
click at [509, 310] on input at bounding box center [454, 323] width 213 height 42
type input "********"
click at [403, 376] on link "Enter" at bounding box center [455, 373] width 212 height 47
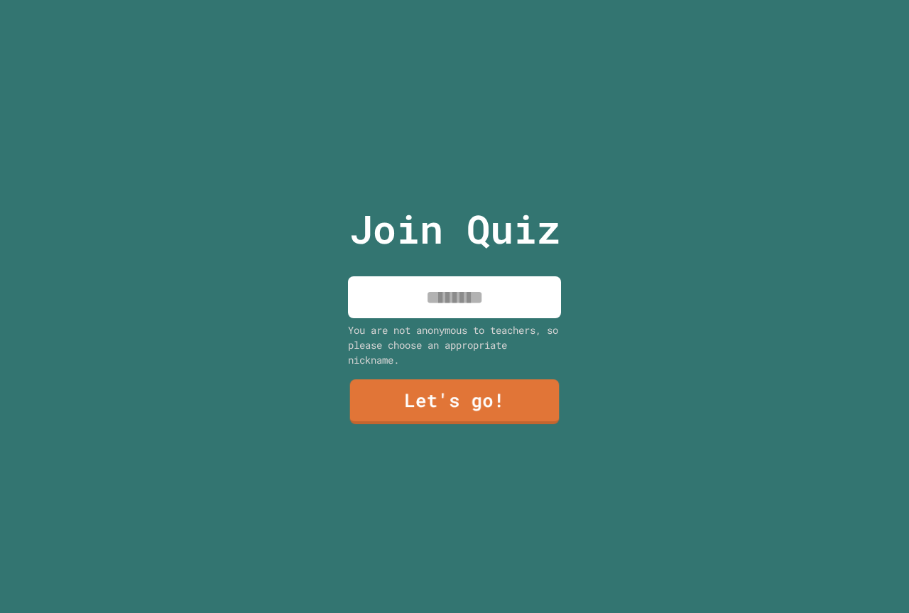
click at [414, 300] on input at bounding box center [454, 297] width 213 height 42
type input "******"
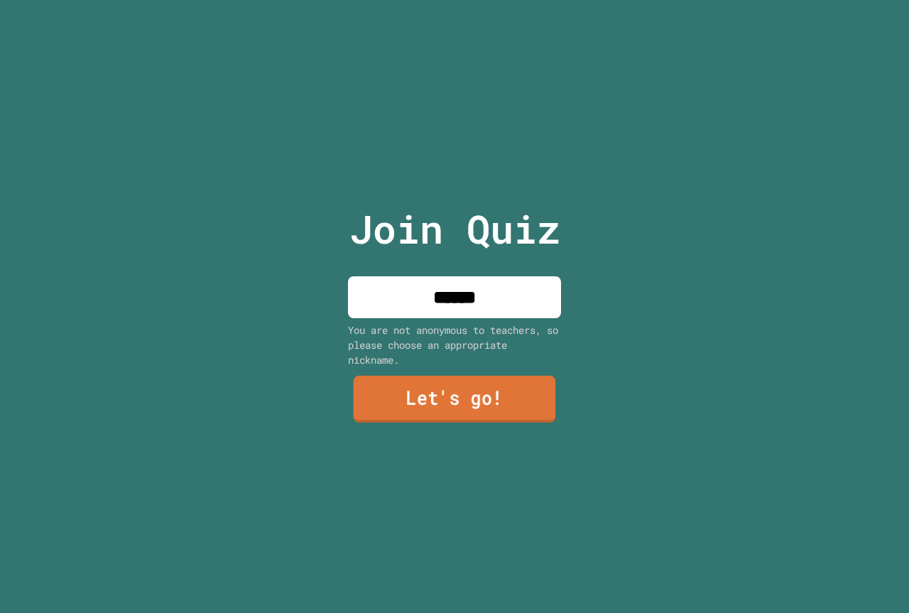
click at [508, 408] on link "Let's go!" at bounding box center [455, 399] width 202 height 47
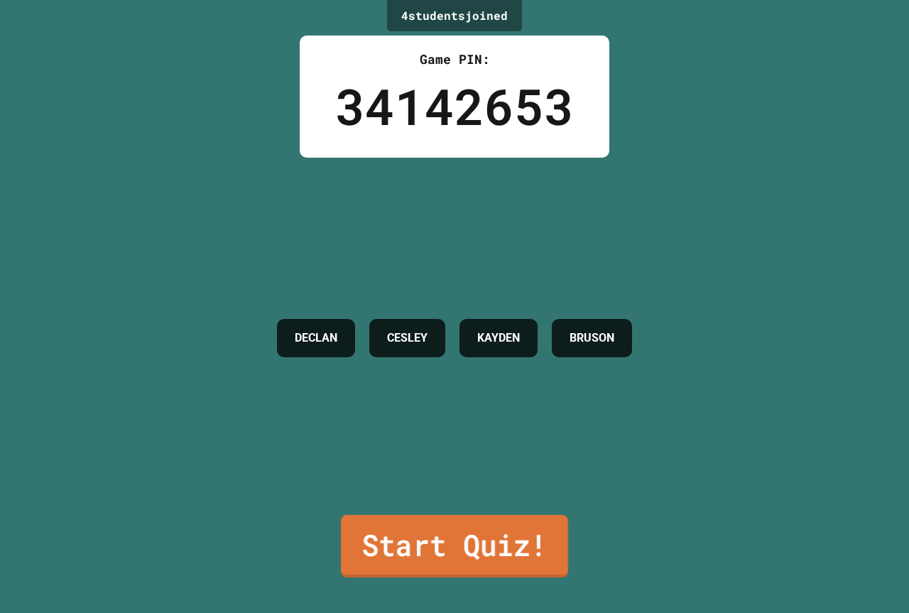
click at [451, 538] on link "Start Quiz!" at bounding box center [454, 546] width 227 height 62
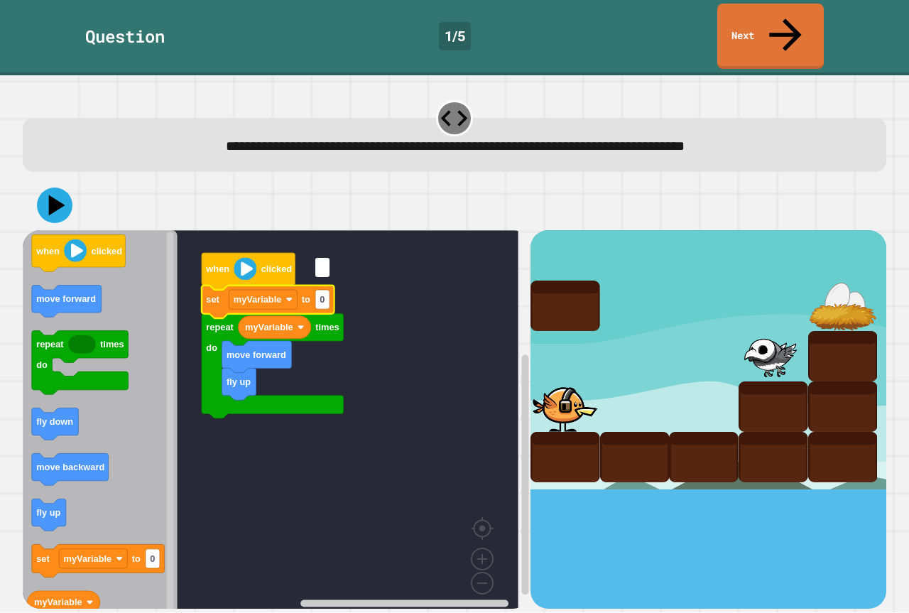
type input "*"
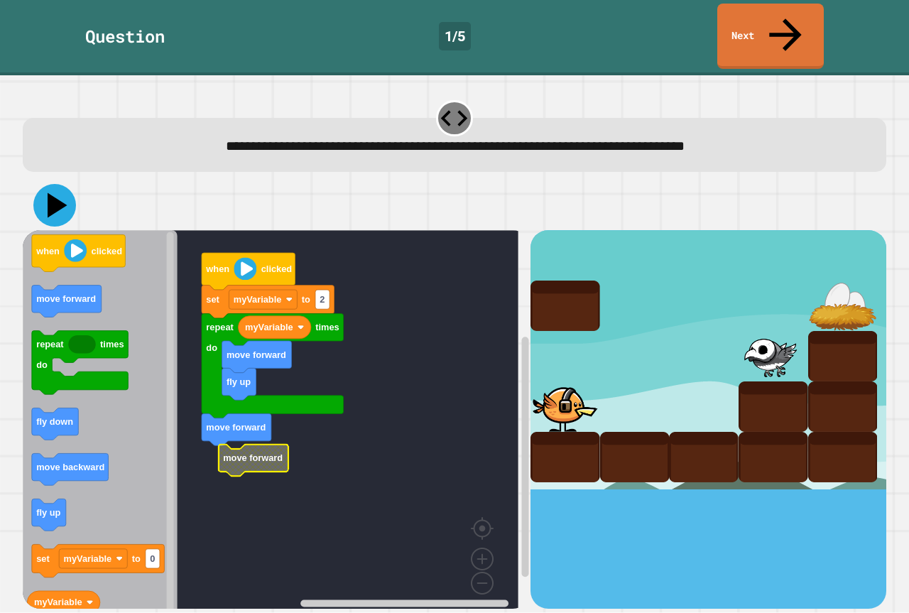
click at [60, 184] on icon at bounding box center [54, 205] width 43 height 43
click at [44, 184] on icon at bounding box center [54, 205] width 43 height 43
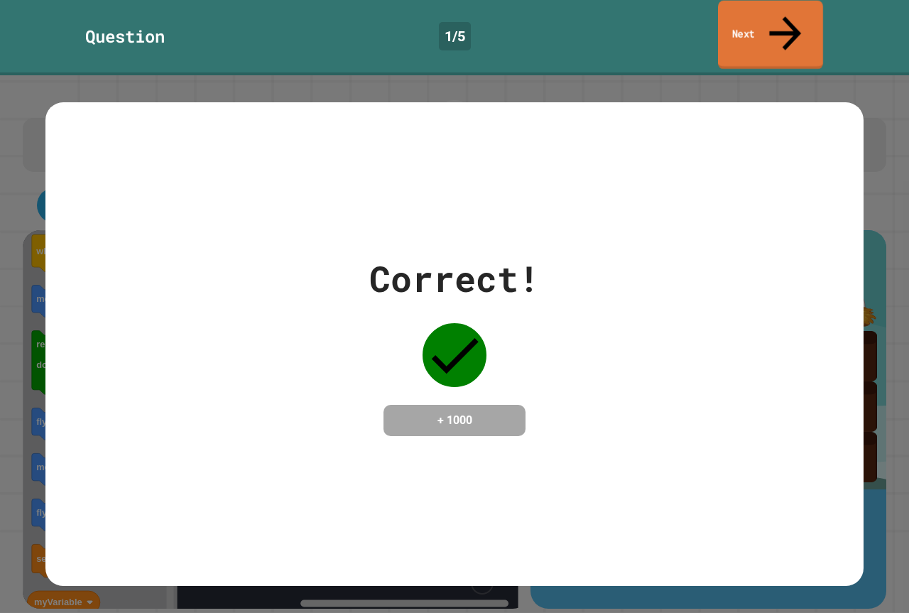
click at [784, 15] on icon at bounding box center [785, 33] width 48 height 50
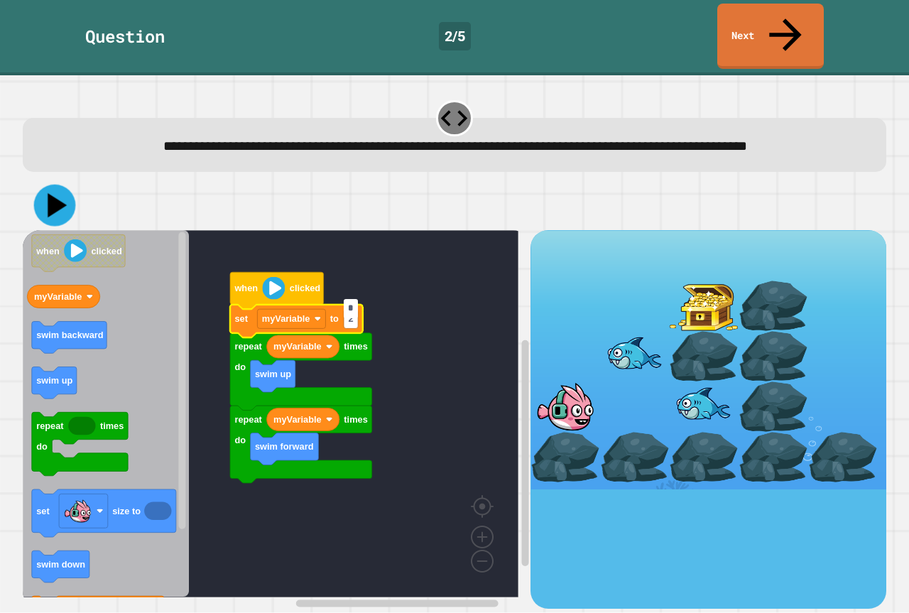
type input "*"
click at [57, 184] on icon at bounding box center [54, 205] width 43 height 43
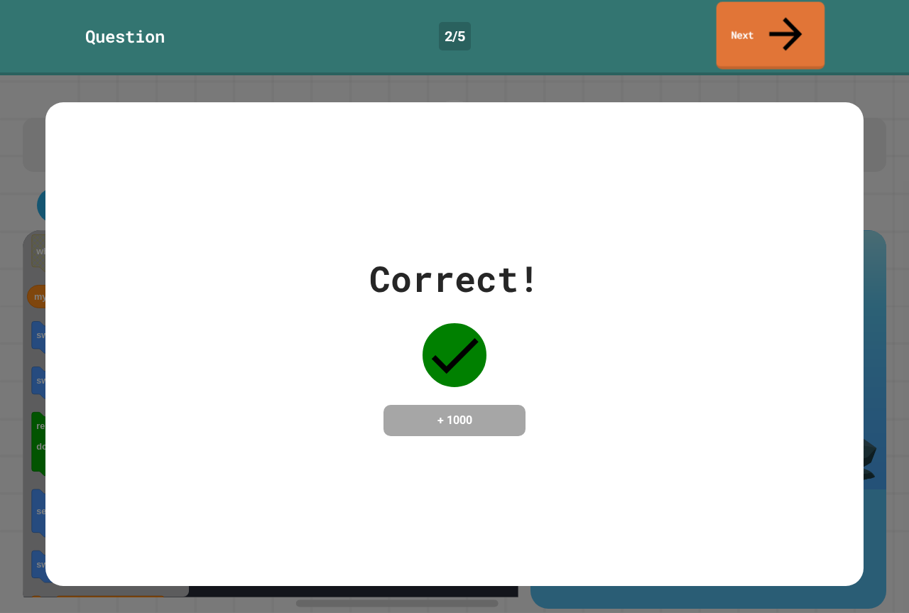
click at [778, 8] on link "Next" at bounding box center [770, 35] width 109 height 67
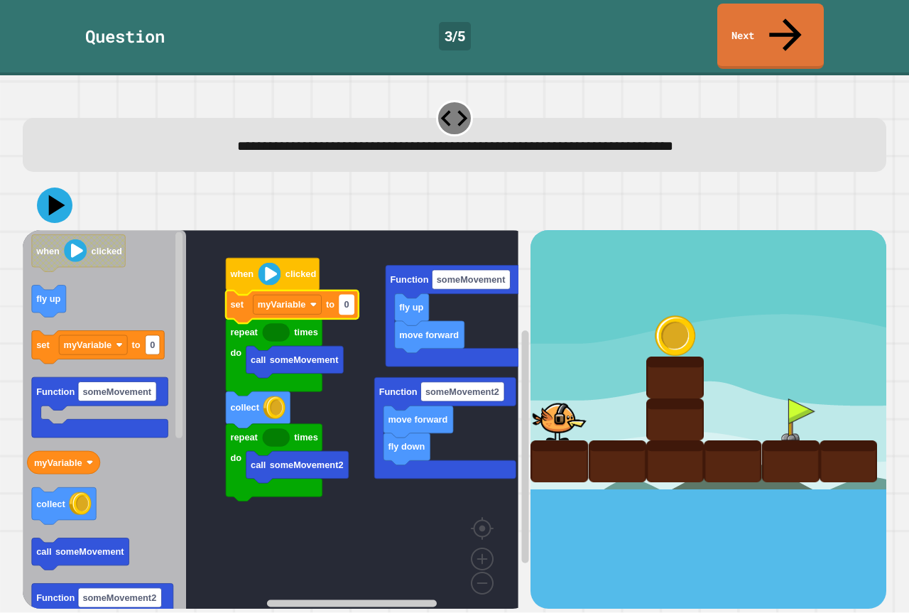
click at [346, 300] on text "0" at bounding box center [346, 305] width 5 height 11
type input "*"
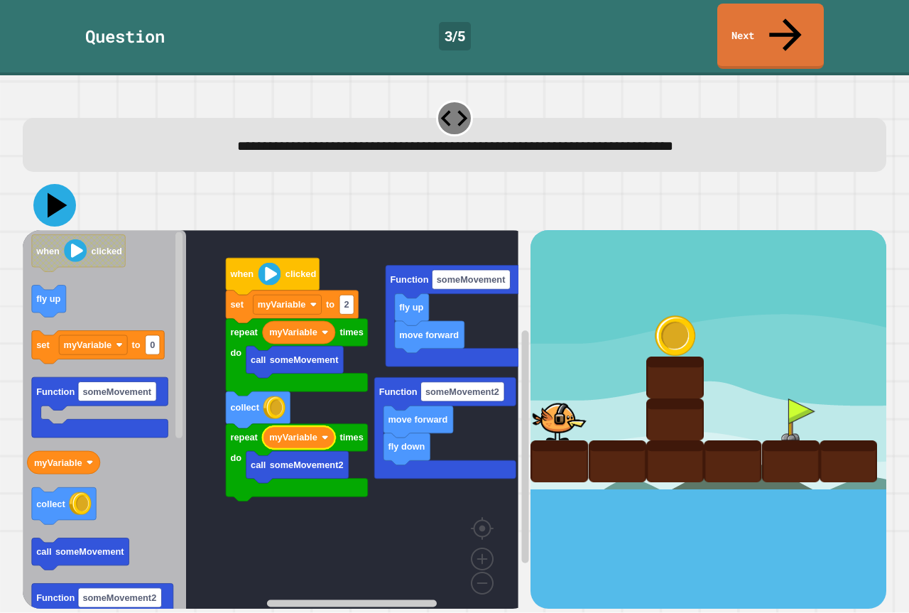
click at [53, 184] on icon at bounding box center [54, 205] width 43 height 43
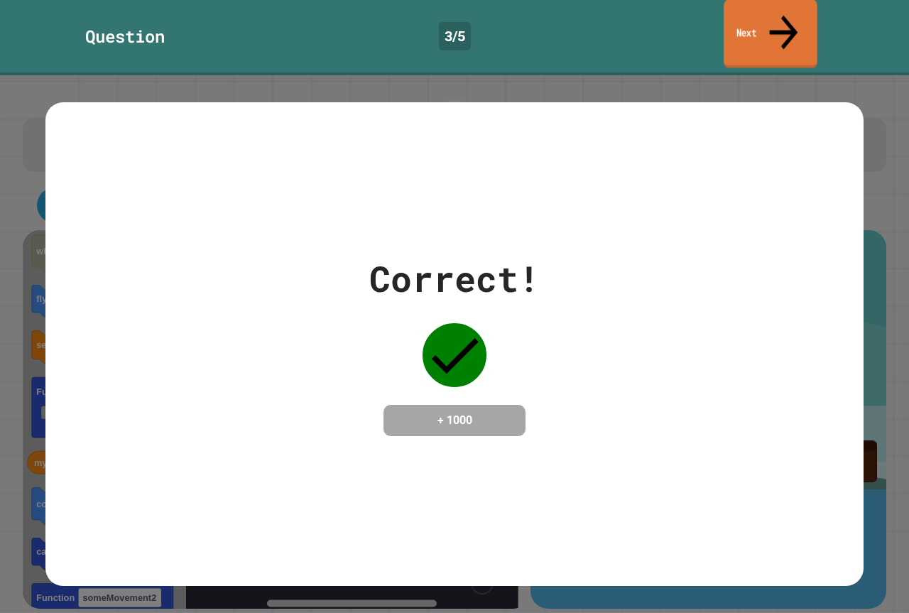
drag, startPoint x: 808, startPoint y: 21, endPoint x: 828, endPoint y: 21, distance: 19.9
click at [816, 21] on link "Next" at bounding box center [770, 33] width 94 height 69
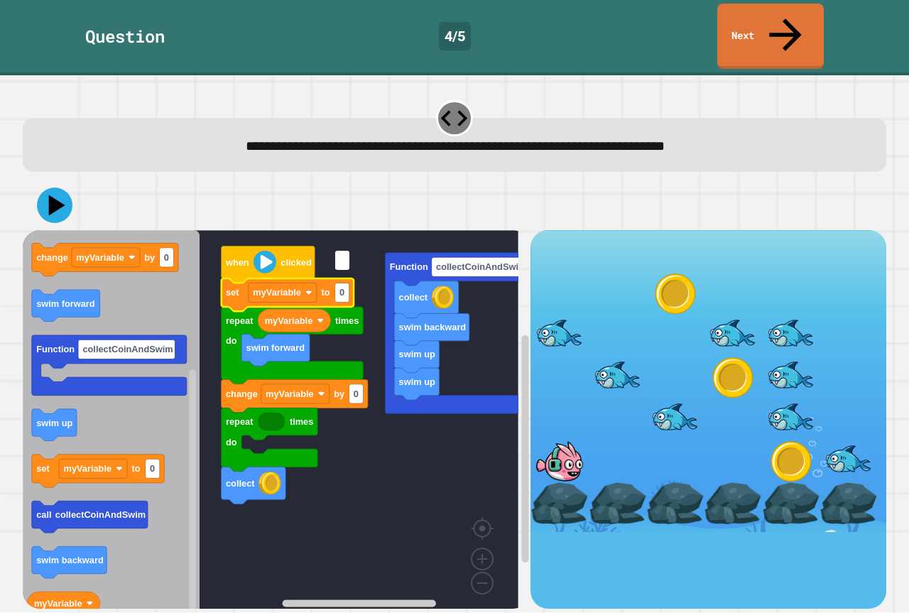
type input "*"
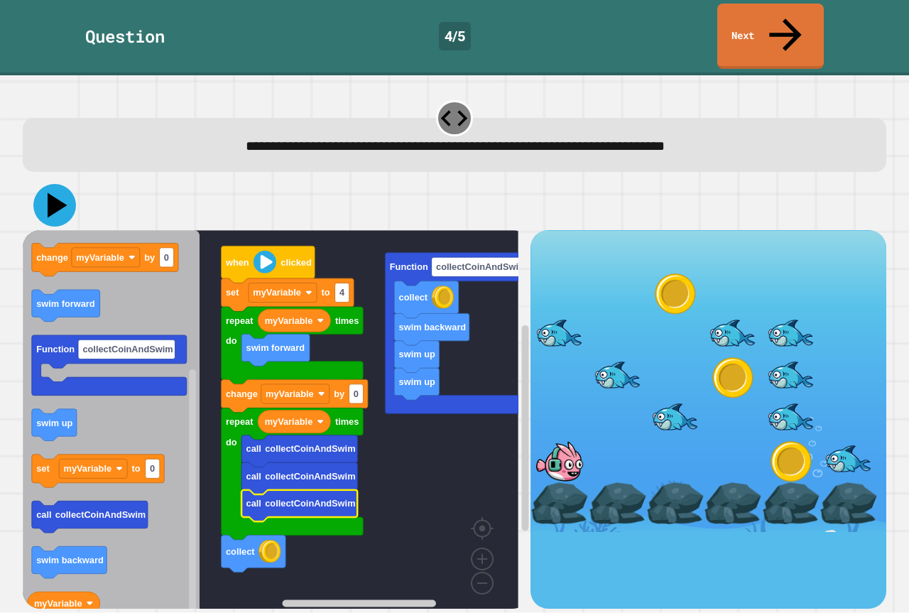
click at [64, 184] on icon at bounding box center [54, 205] width 43 height 43
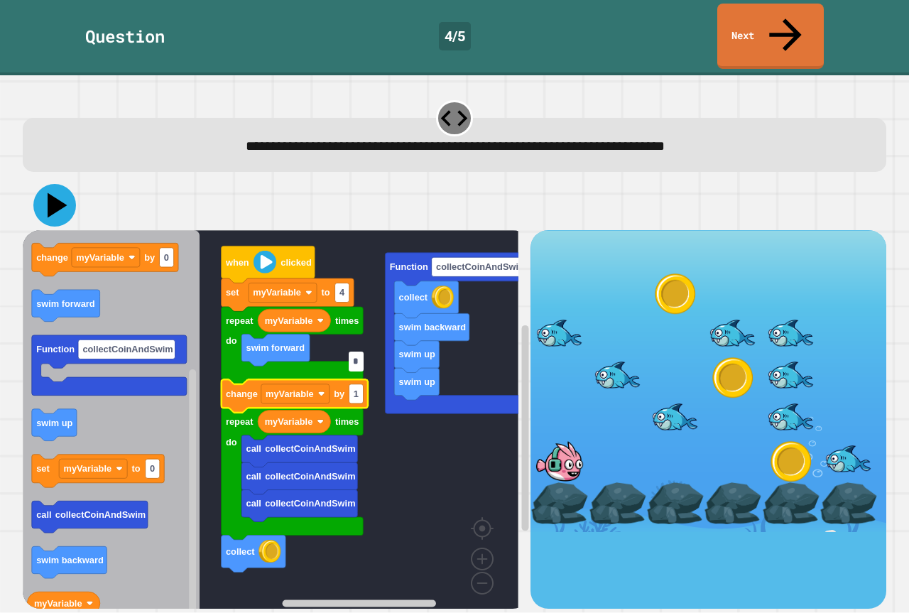
type input "*"
click at [44, 184] on icon at bounding box center [54, 205] width 43 height 43
click at [342, 384] on rect "Blockly Workspace" at bounding box center [342, 393] width 14 height 19
type input "*"
click at [57, 193] on icon at bounding box center [58, 205] width 20 height 25
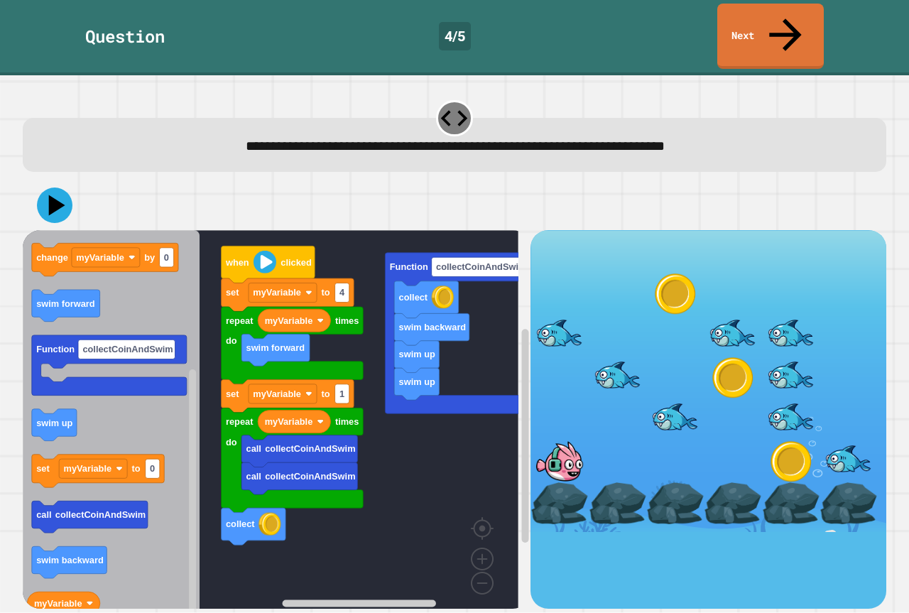
click at [41, 118] on div "**********" at bounding box center [454, 145] width 863 height 54
click at [55, 193] on icon at bounding box center [58, 205] width 20 height 25
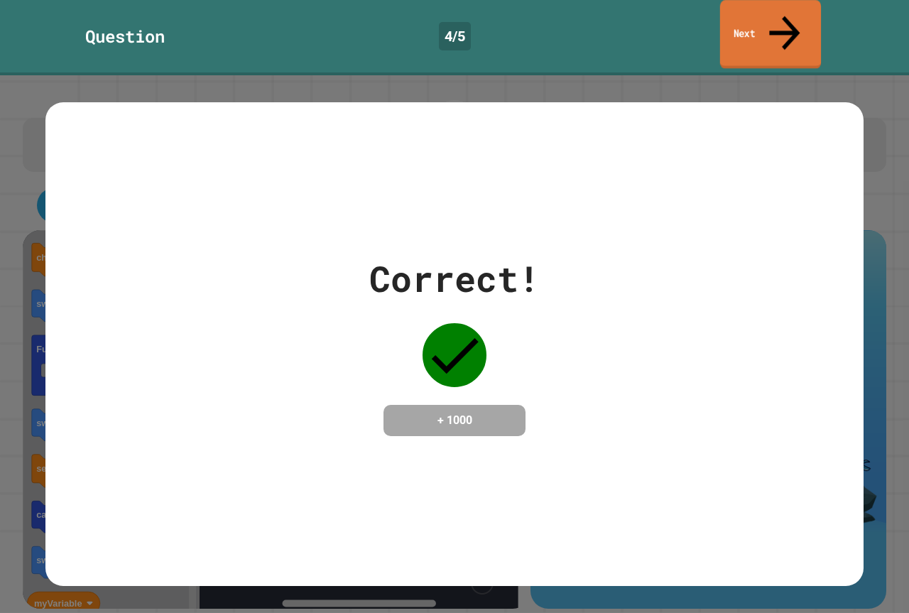
click at [777, 13] on link "Next" at bounding box center [770, 34] width 101 height 69
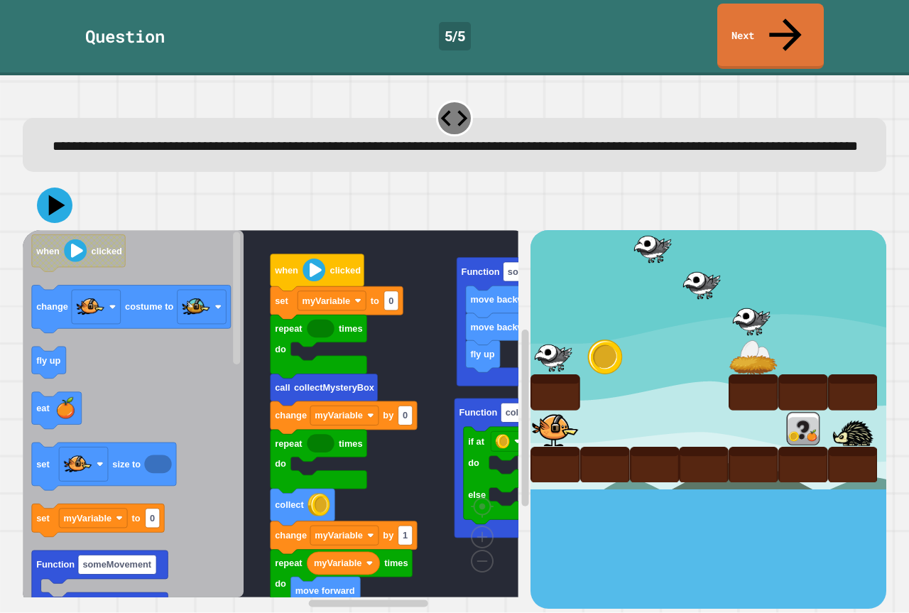
click at [374, 447] on rect "Blockly Workspace" at bounding box center [271, 413] width 496 height 367
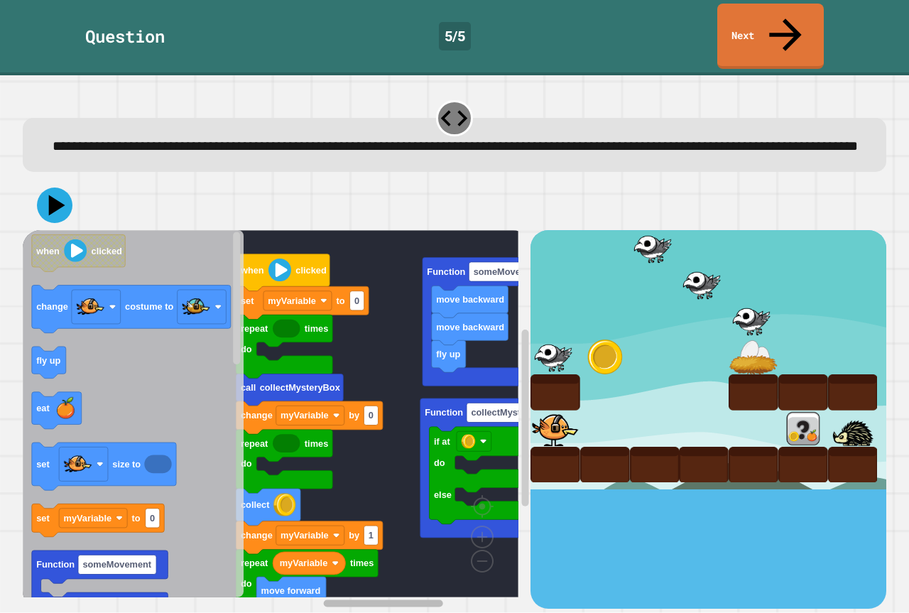
click at [411, 575] on div "myVariable move forward repeat times do change myVariable by 1 collect repeat t…" at bounding box center [277, 419] width 508 height 378
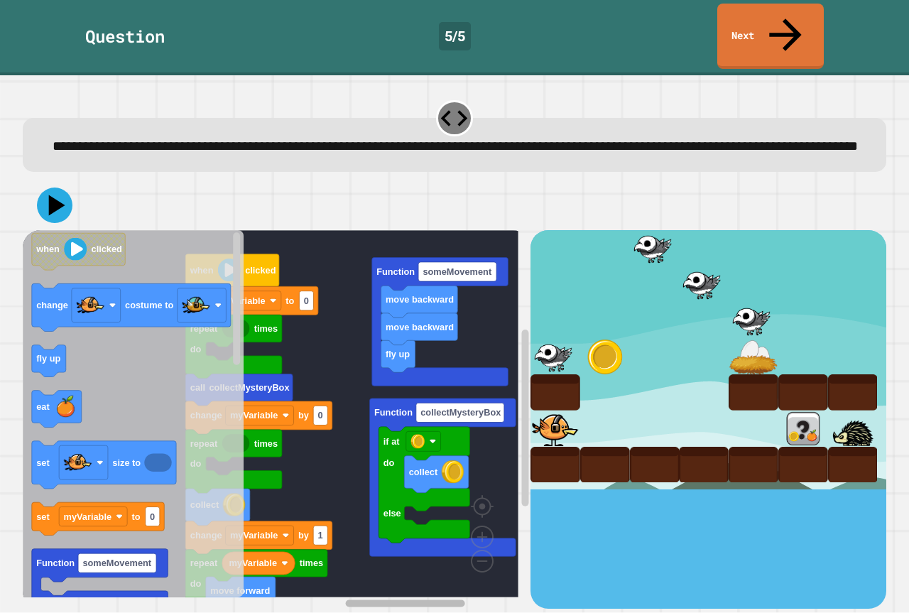
click at [410, 596] on div "**********" at bounding box center [454, 353] width 872 height 519
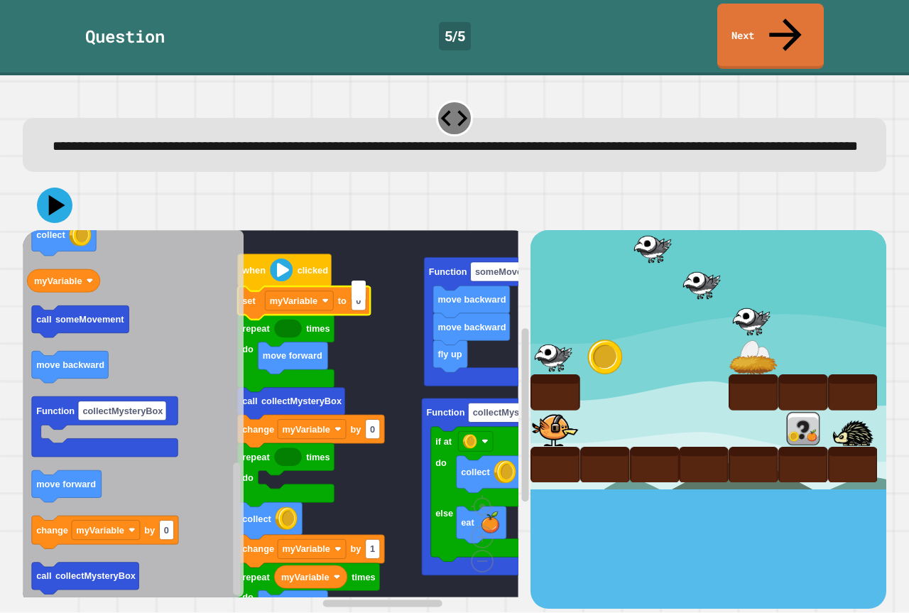
type input "*"
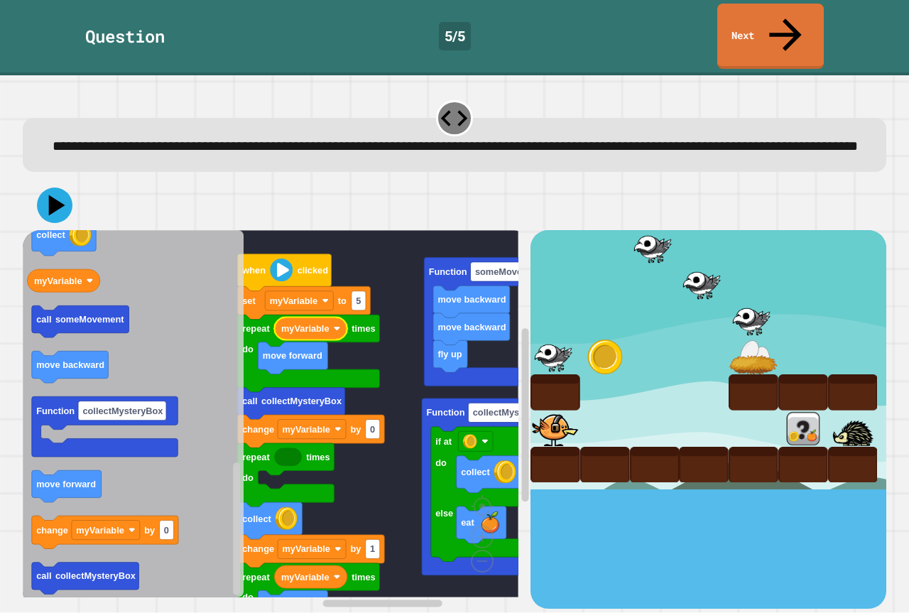
click at [381, 380] on rect "Blockly Workspace" at bounding box center [271, 413] width 496 height 367
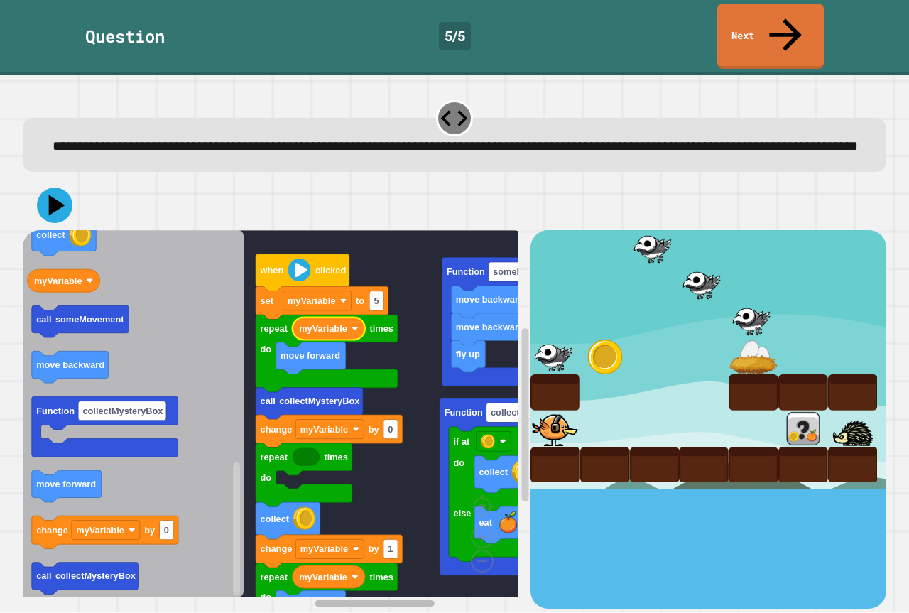
click at [357, 599] on rect "Blockly Workspace" at bounding box center [373, 602] width 119 height 7
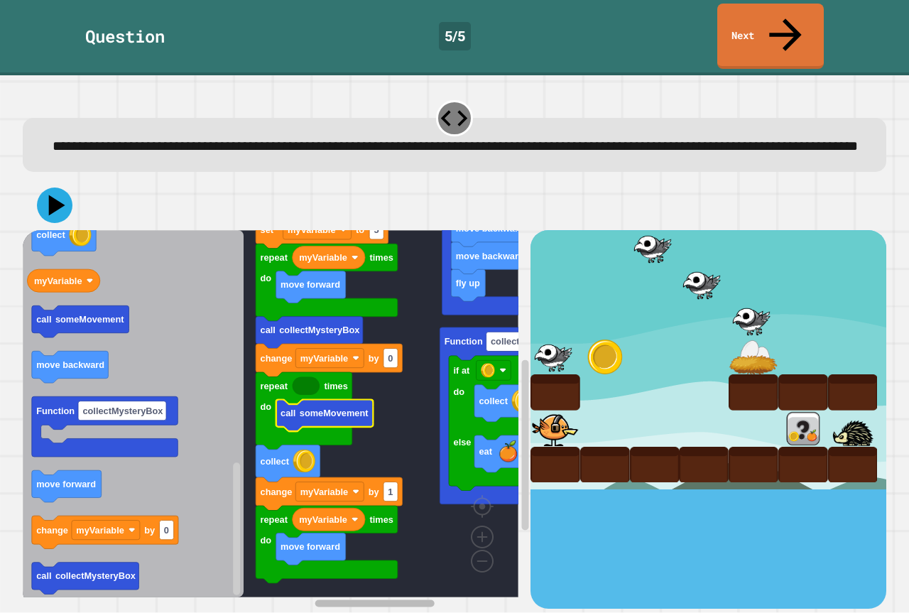
click at [385, 598] on rect "Blockly Workspace" at bounding box center [392, 603] width 263 height 11
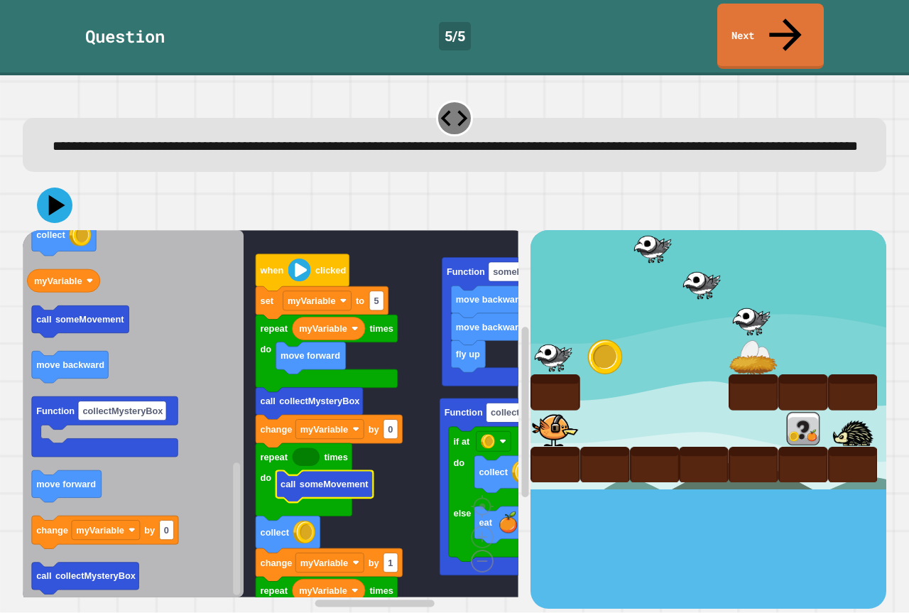
click at [479, 549] on image "Blockly Workspace" at bounding box center [459, 528] width 68 height 88
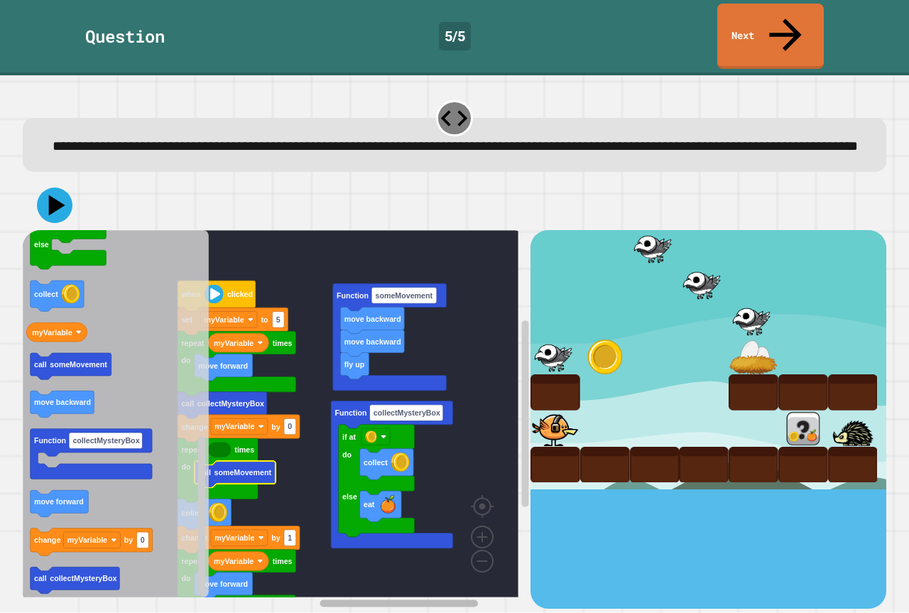
click at [308, 598] on rect "Blockly Workspace" at bounding box center [374, 603] width 298 height 11
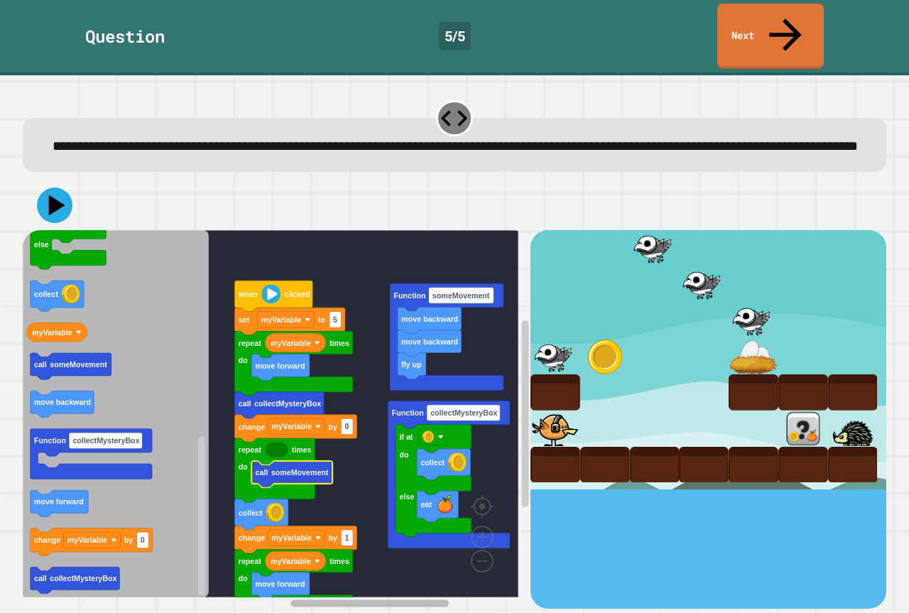
click at [309, 599] on rect "Blockly Workspace" at bounding box center [370, 602] width 158 height 7
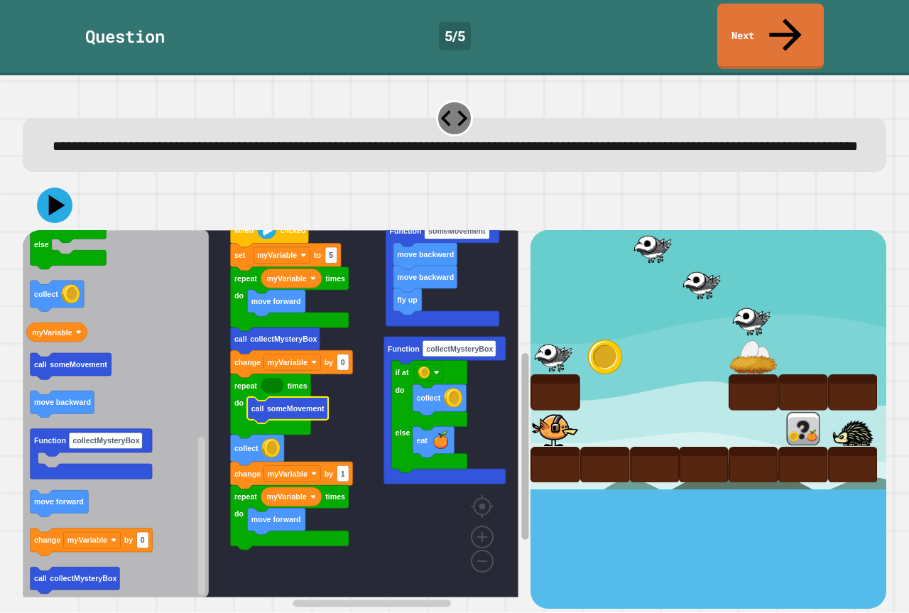
click at [498, 462] on div "fly up move backward move backward Function someMovement if at do else collect …" at bounding box center [277, 419] width 508 height 378
click at [31, 332] on icon "Blockly Workspace" at bounding box center [116, 413] width 186 height 367
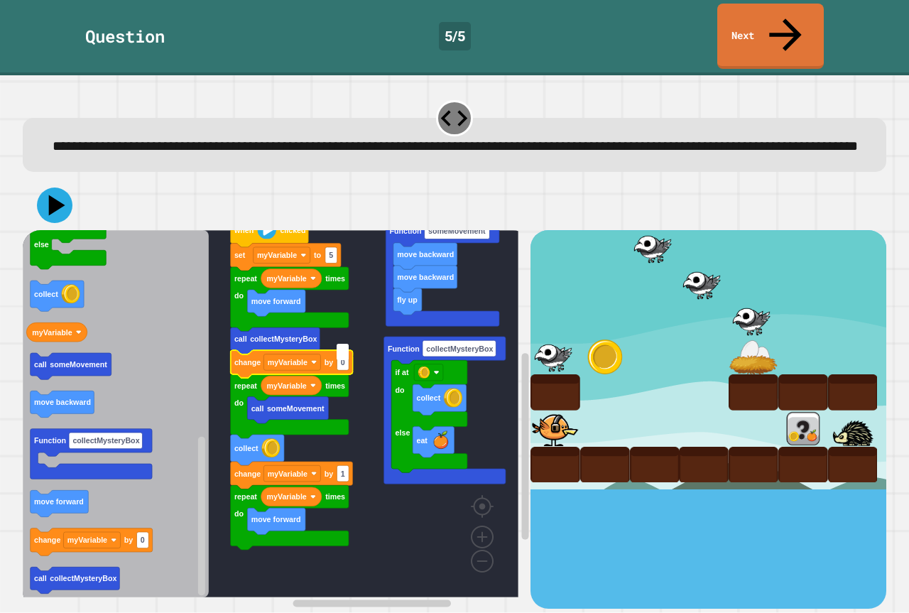
type input "*"
click at [234, 409] on g "fly up move backward move backward Function someMovement if at do else collect …" at bounding box center [281, 407] width 516 height 381
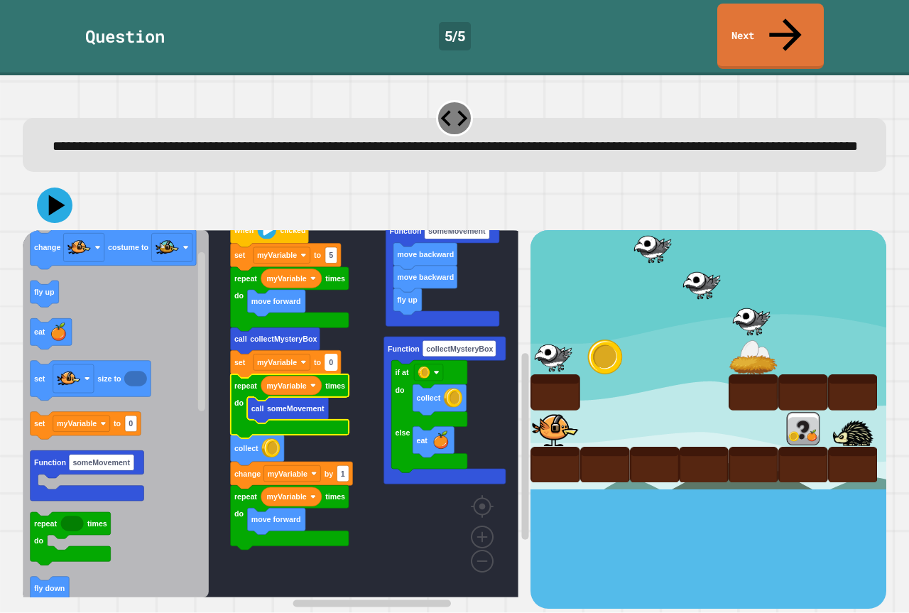
click at [330, 358] on text "0" at bounding box center [331, 362] width 4 height 9
type input "*"
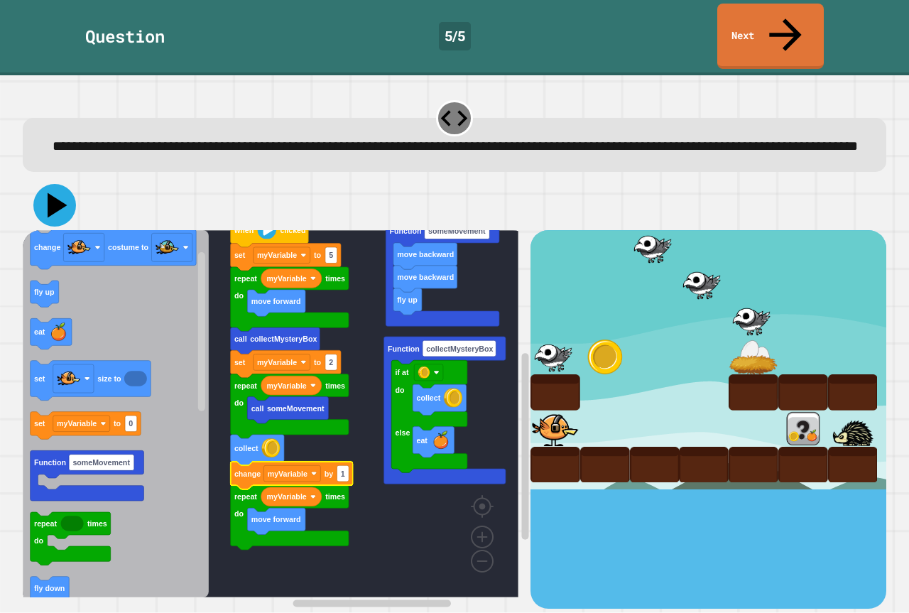
click at [48, 191] on icon at bounding box center [54, 205] width 43 height 43
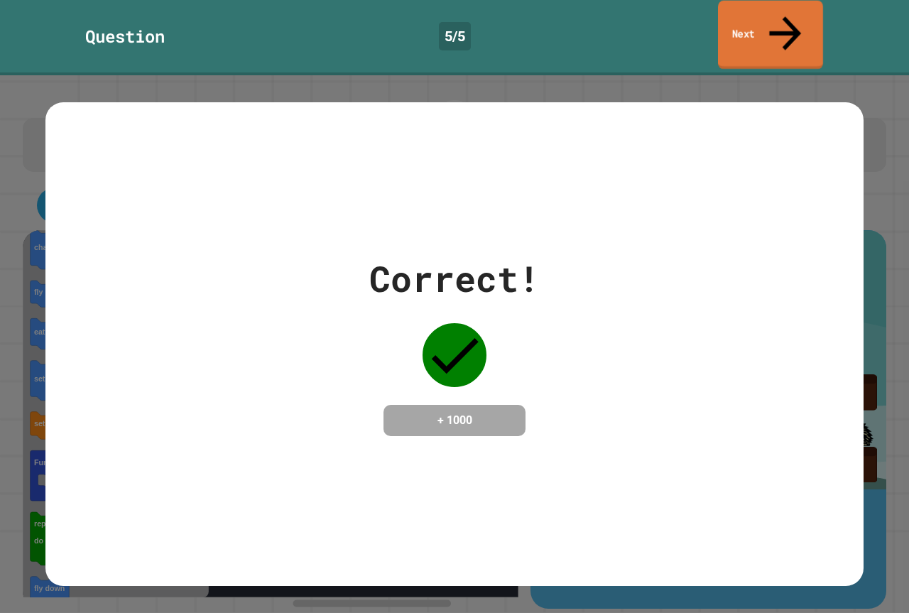
click at [777, 25] on link "Next" at bounding box center [770, 35] width 105 height 69
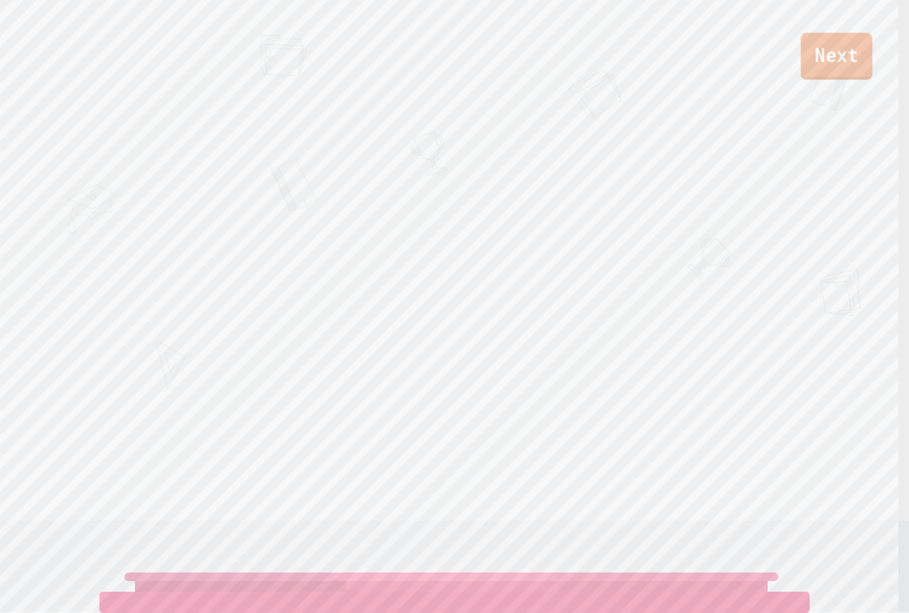
click at [827, 60] on link "Next" at bounding box center [837, 56] width 72 height 47
